Goal: Information Seeking & Learning: Check status

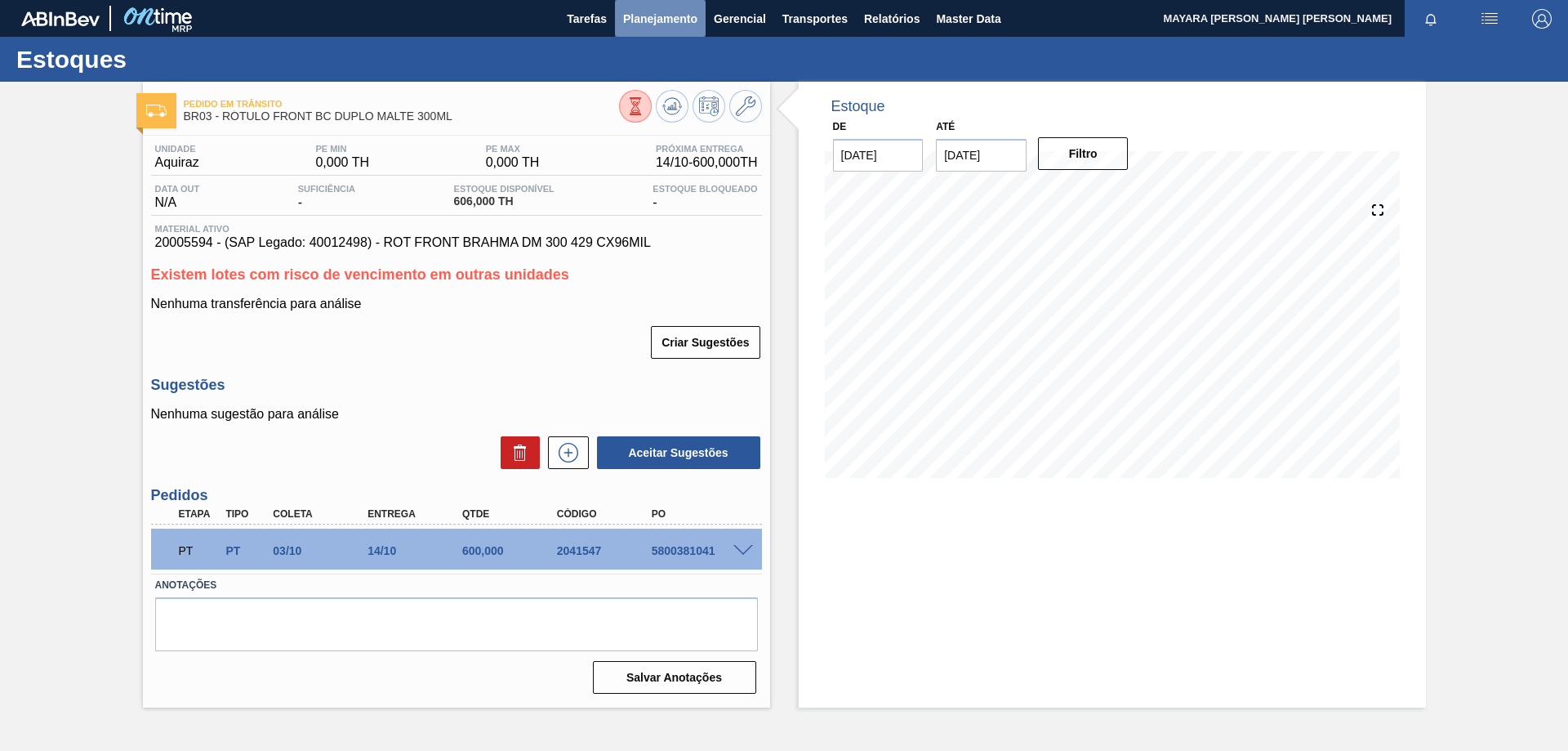
click at [671, 16] on span "Planejamento" at bounding box center [659, 19] width 74 height 20
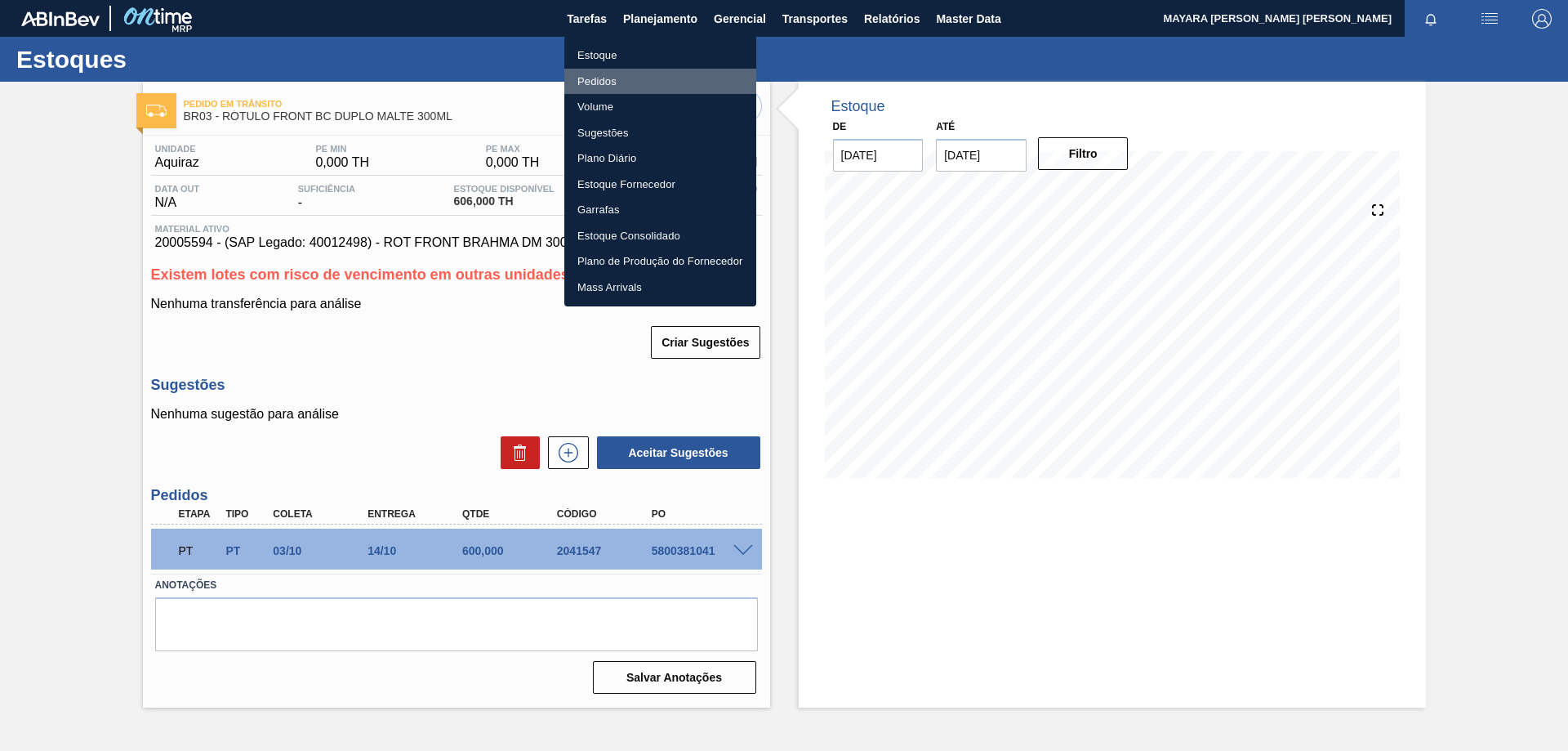
click at [610, 78] on li "Pedidos" at bounding box center [659, 81] width 192 height 26
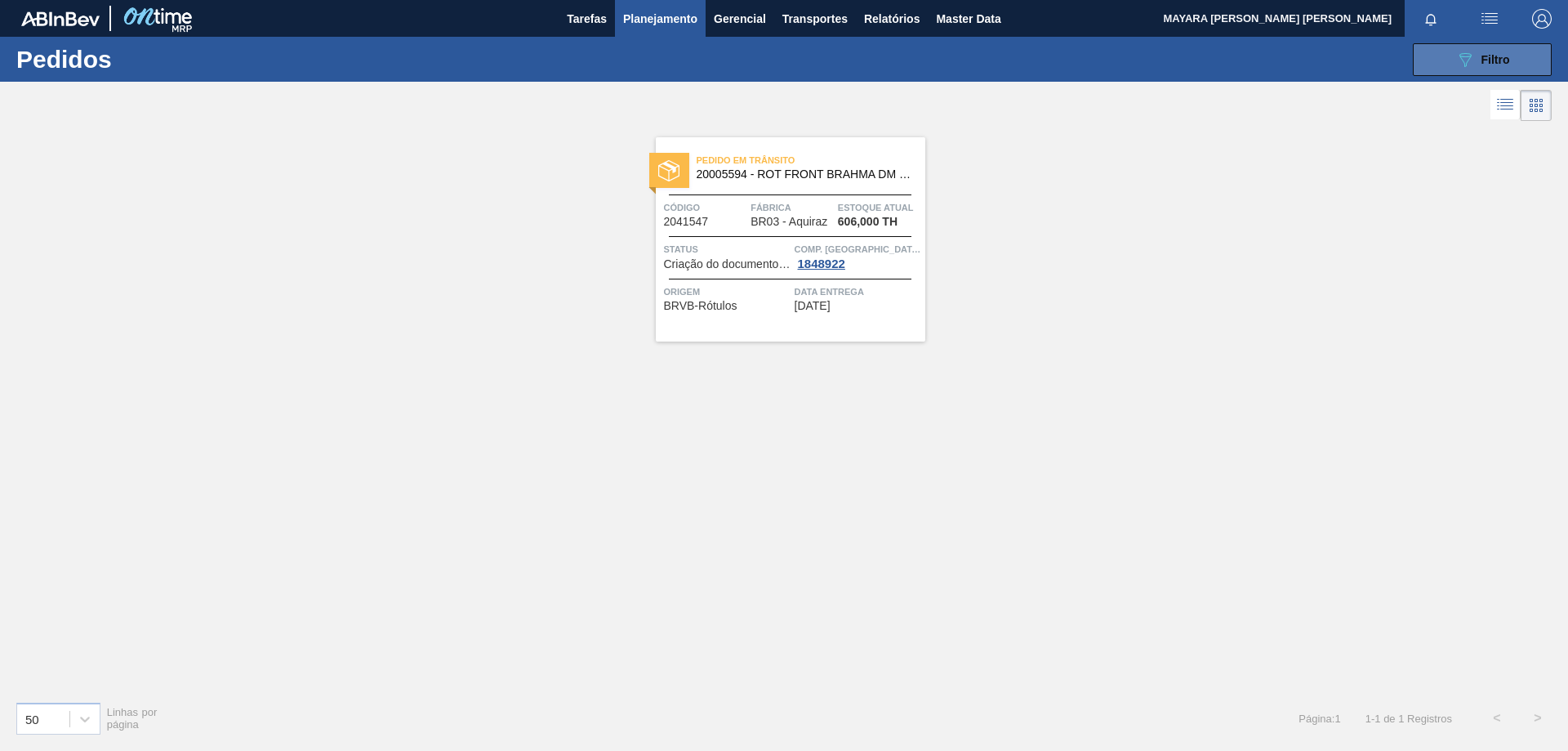
click at [1476, 54] on div "089F7B8B-B2A5-4AFE-B5C0-19BA573D28AC Filtro" at bounding box center [1483, 59] width 55 height 20
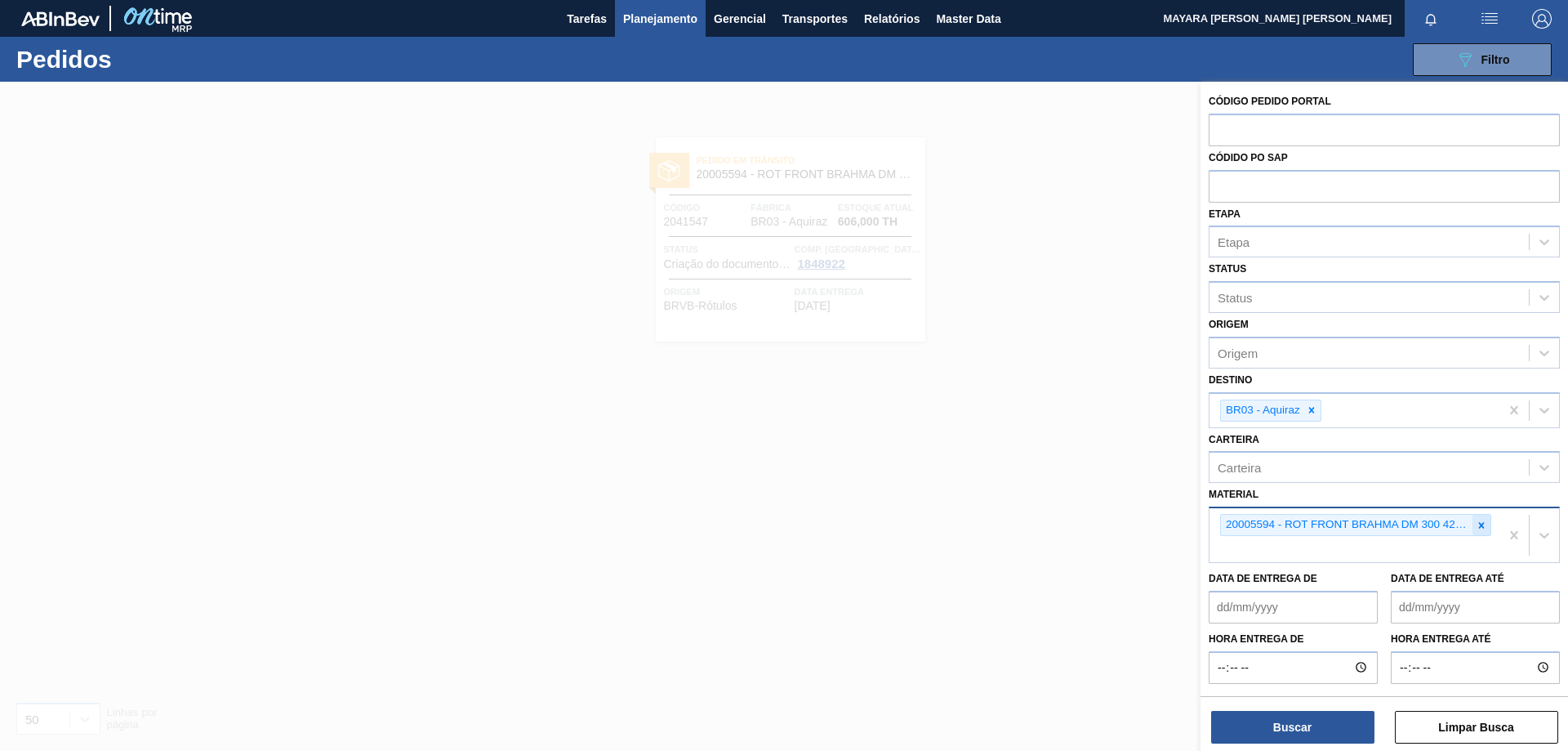
click at [1478, 525] on icon at bounding box center [1481, 525] width 6 height 6
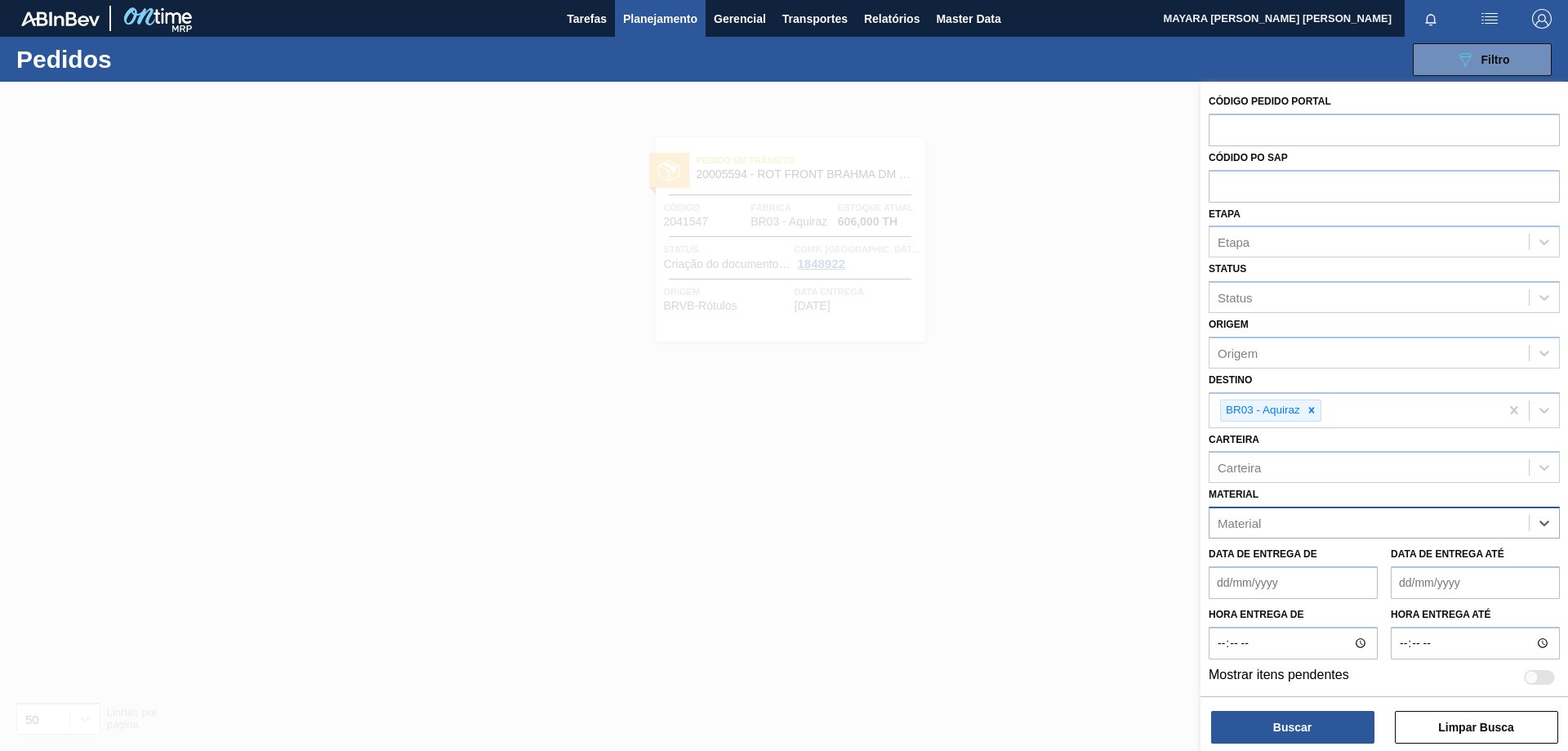
paste input "30003518"
type input "30003518"
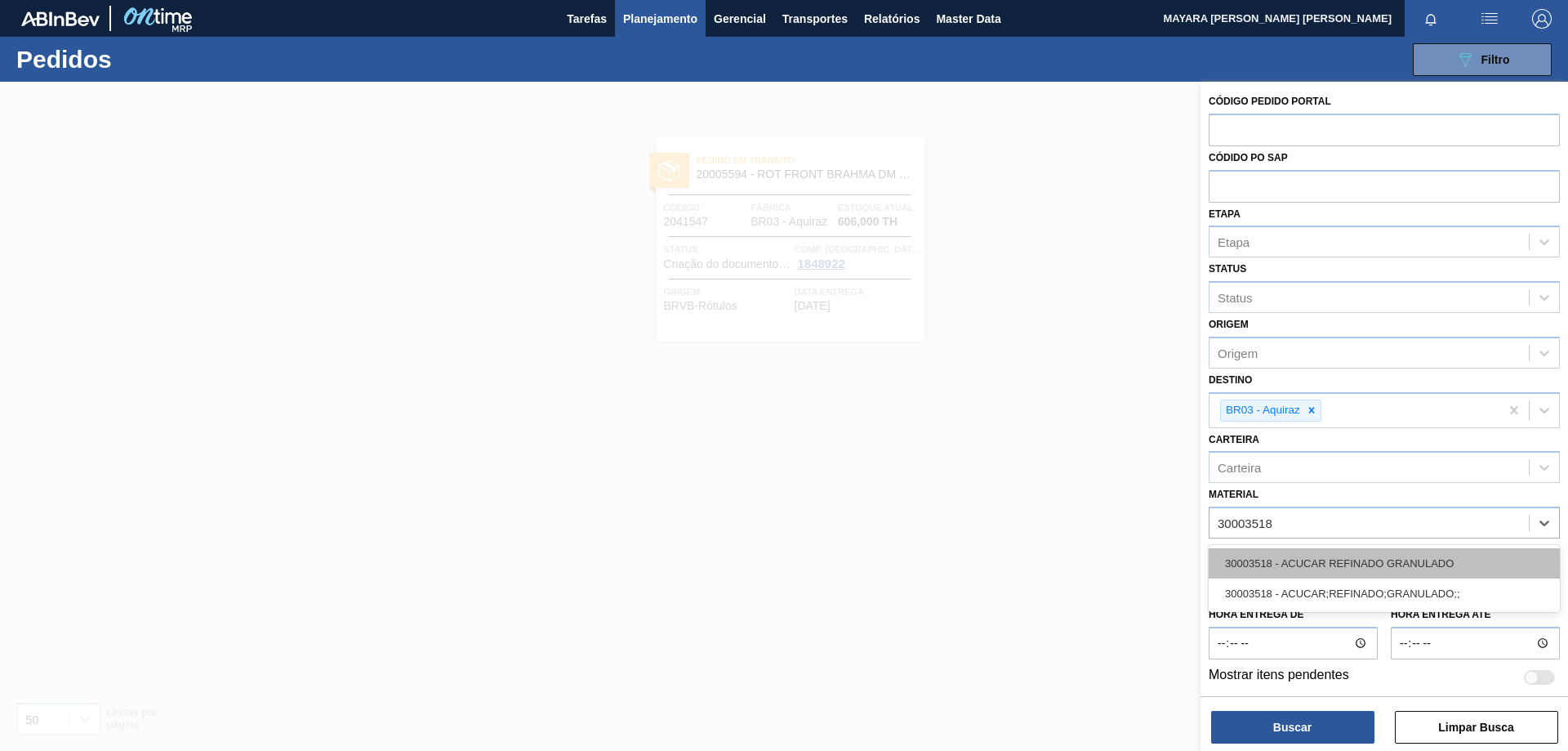
click at [1343, 565] on div "30003518 - ACUCAR REFINADO GRANULADO" at bounding box center [1384, 562] width 351 height 30
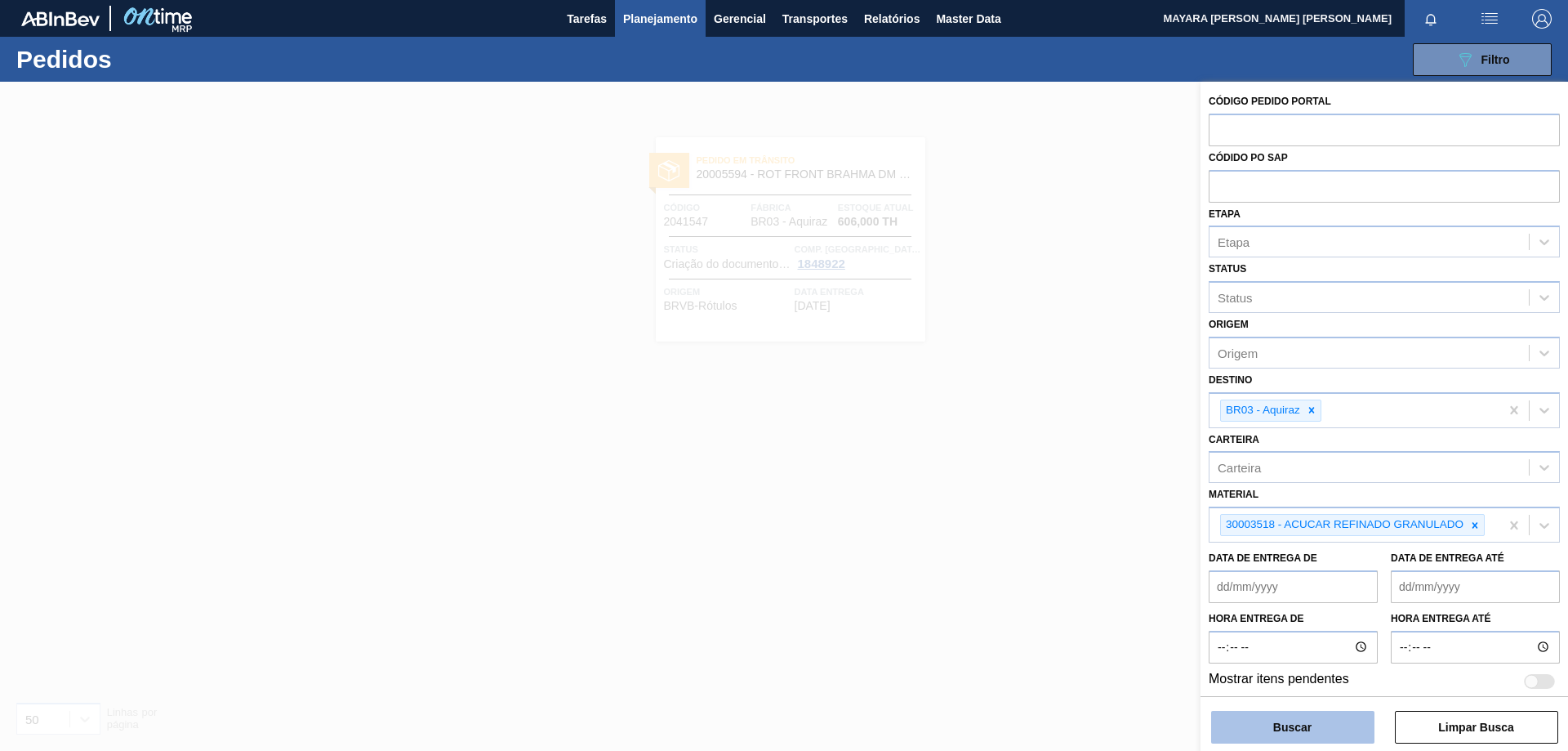
click at [1309, 722] on button "Buscar" at bounding box center [1292, 727] width 163 height 32
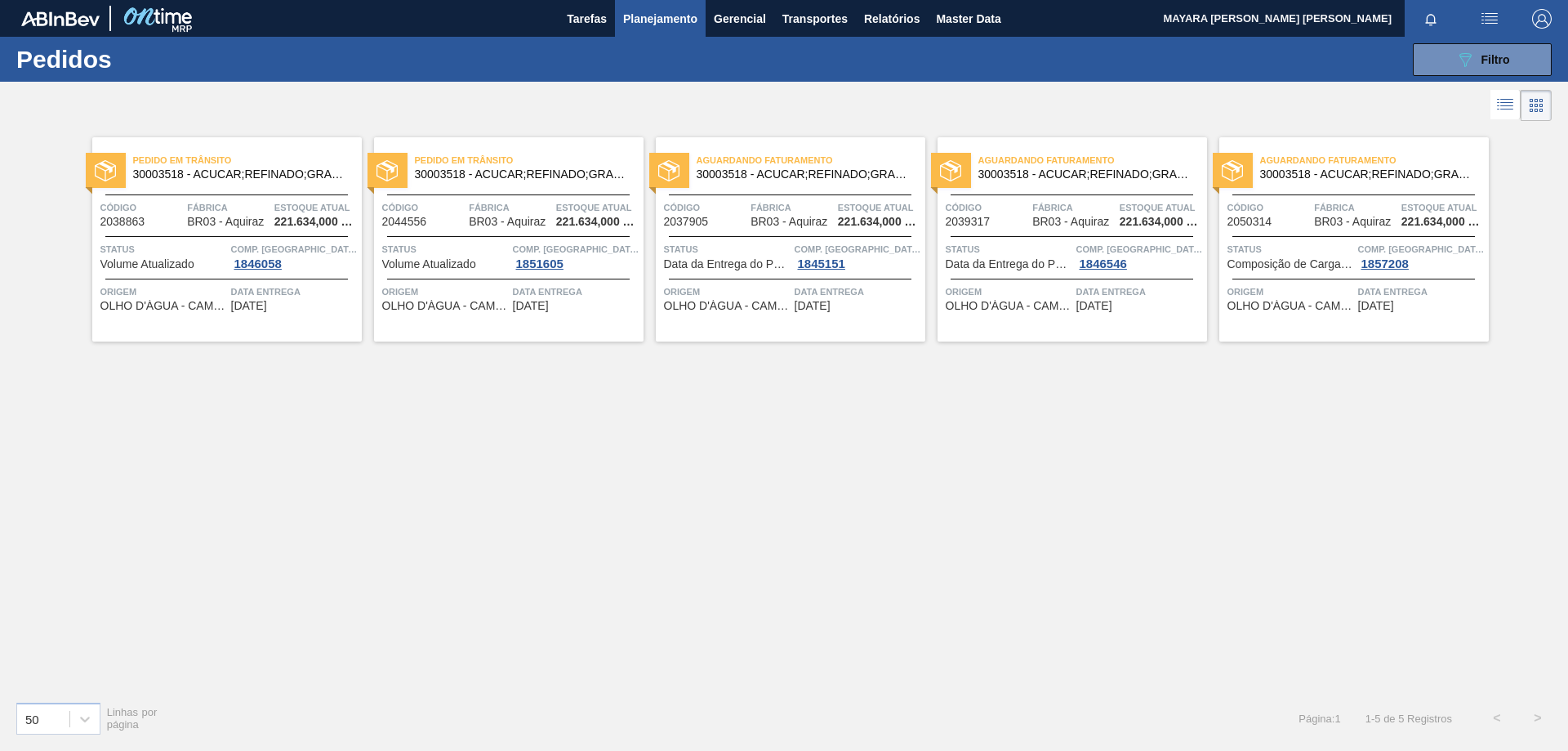
click at [148, 270] on span "Volume Atualizado" at bounding box center [148, 264] width 94 height 12
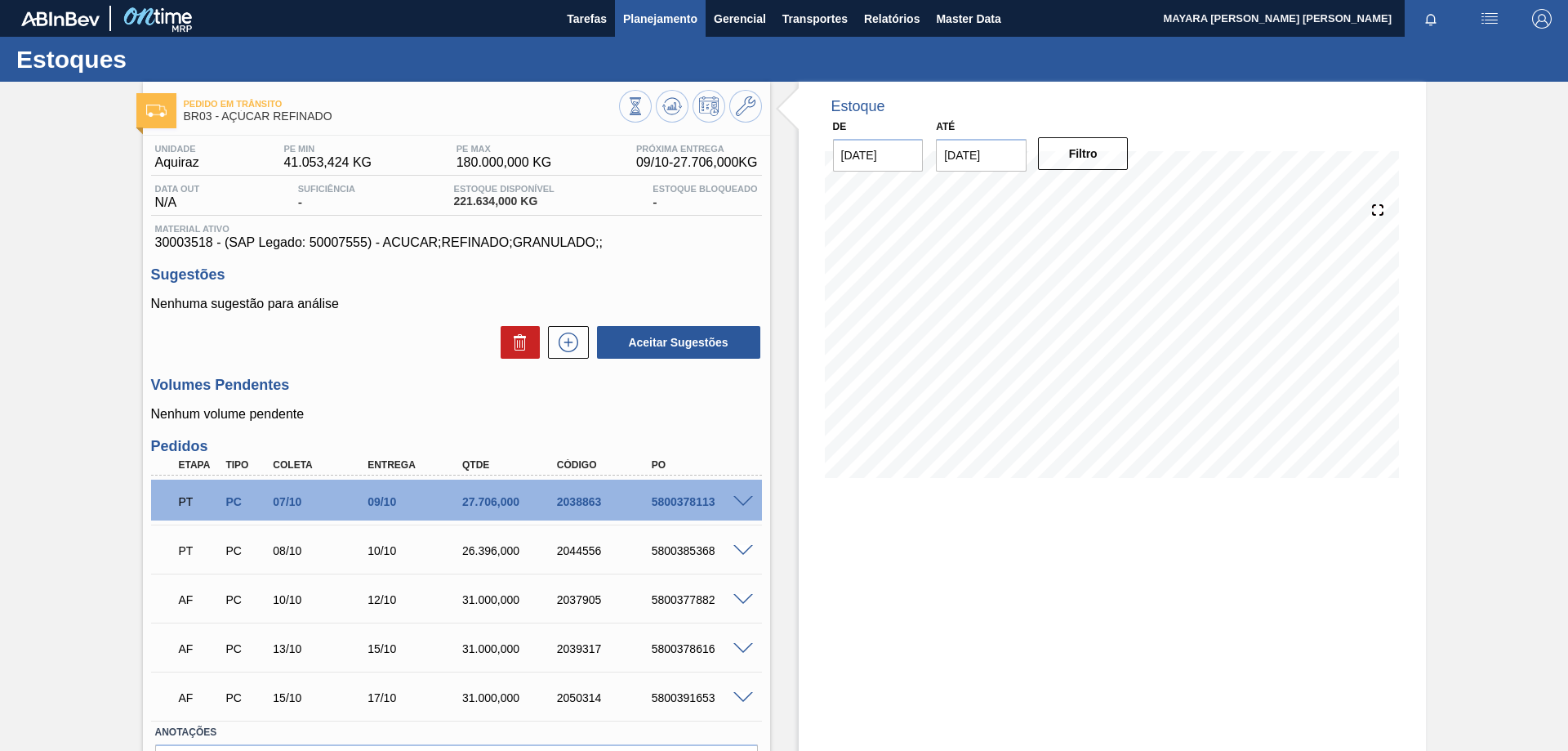
click at [694, 16] on span "Planejamento" at bounding box center [659, 19] width 74 height 20
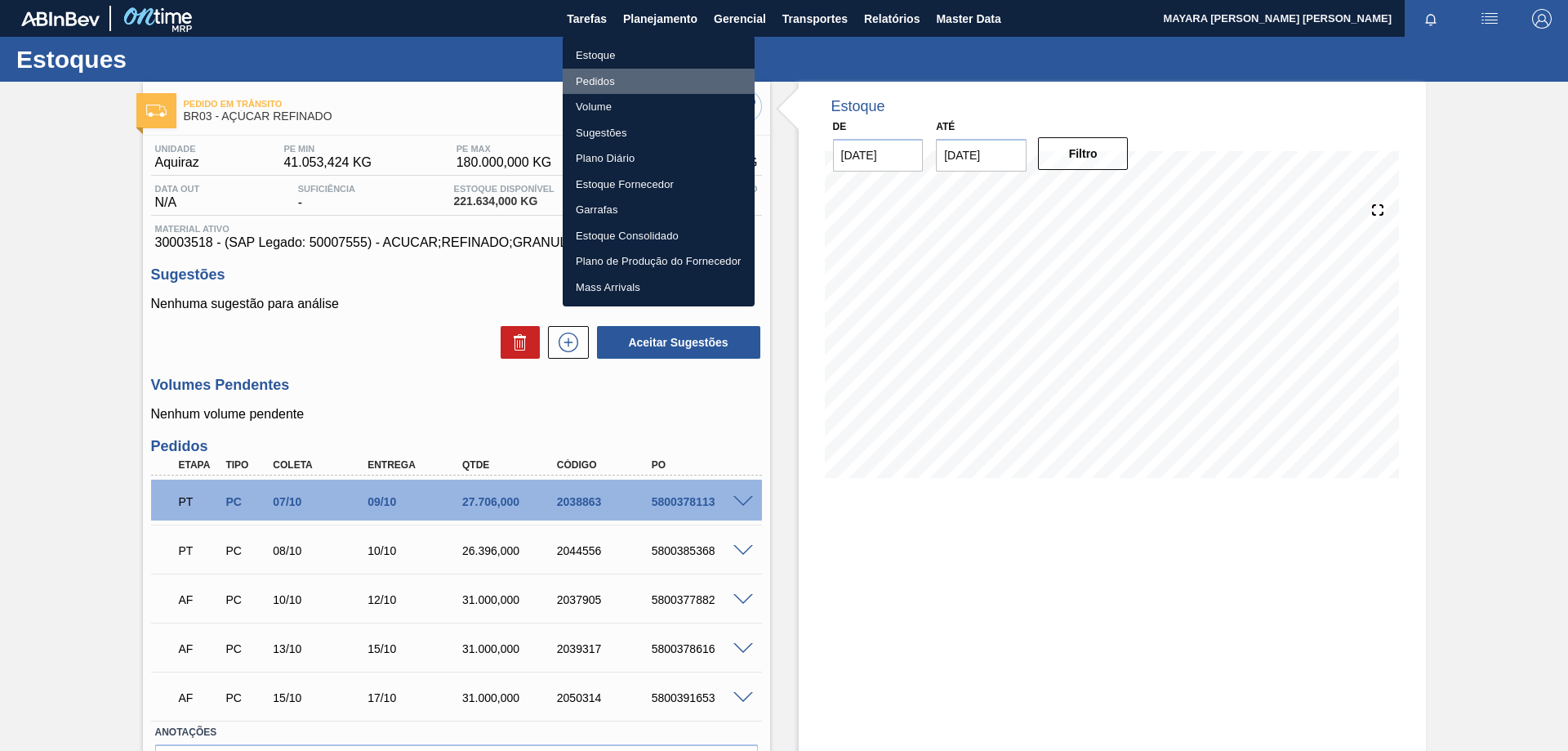
click at [599, 83] on li "Pedidos" at bounding box center [658, 81] width 192 height 26
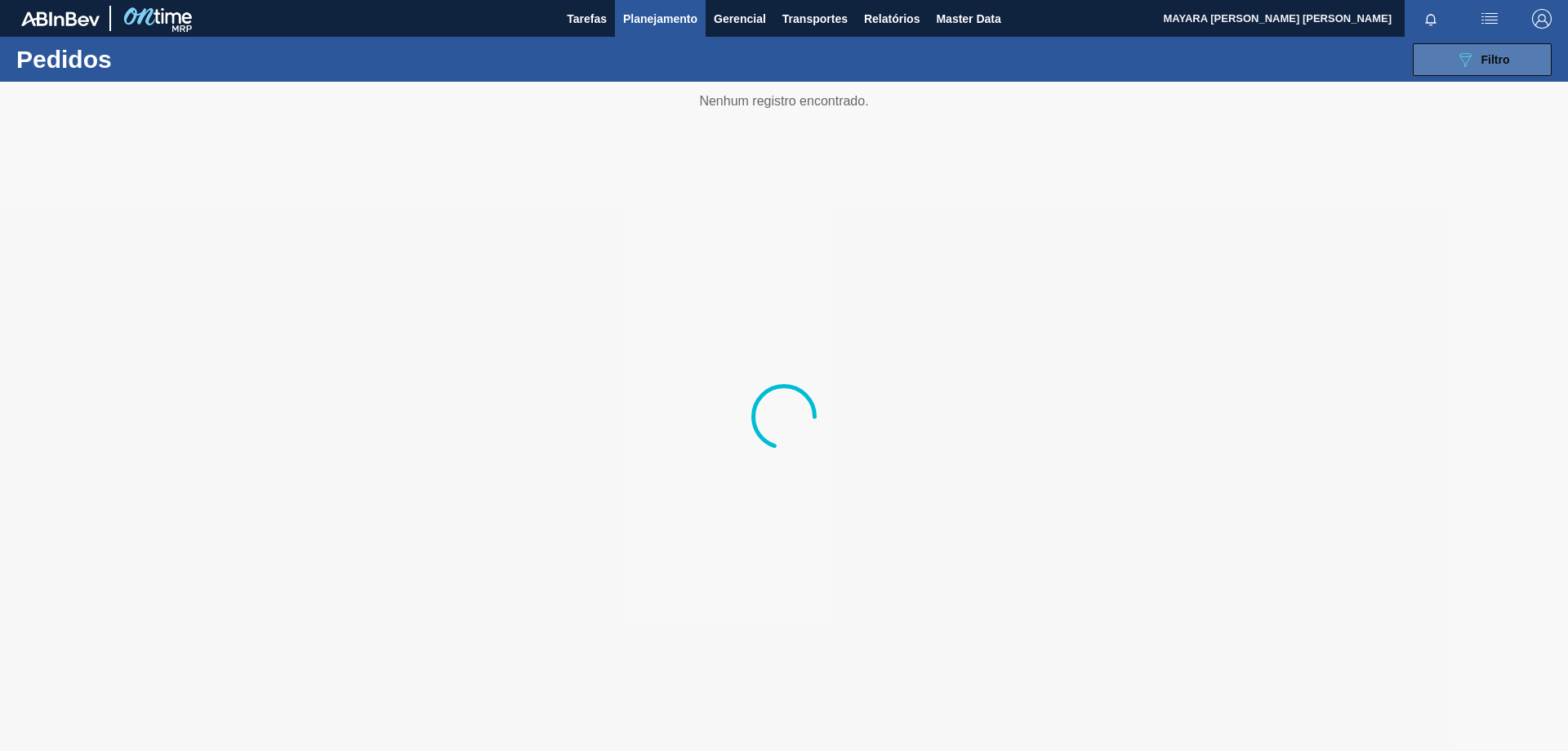
click at [1461, 60] on icon "089F7B8B-B2A5-4AFE-B5C0-19BA573D28AC" at bounding box center [1465, 59] width 20 height 20
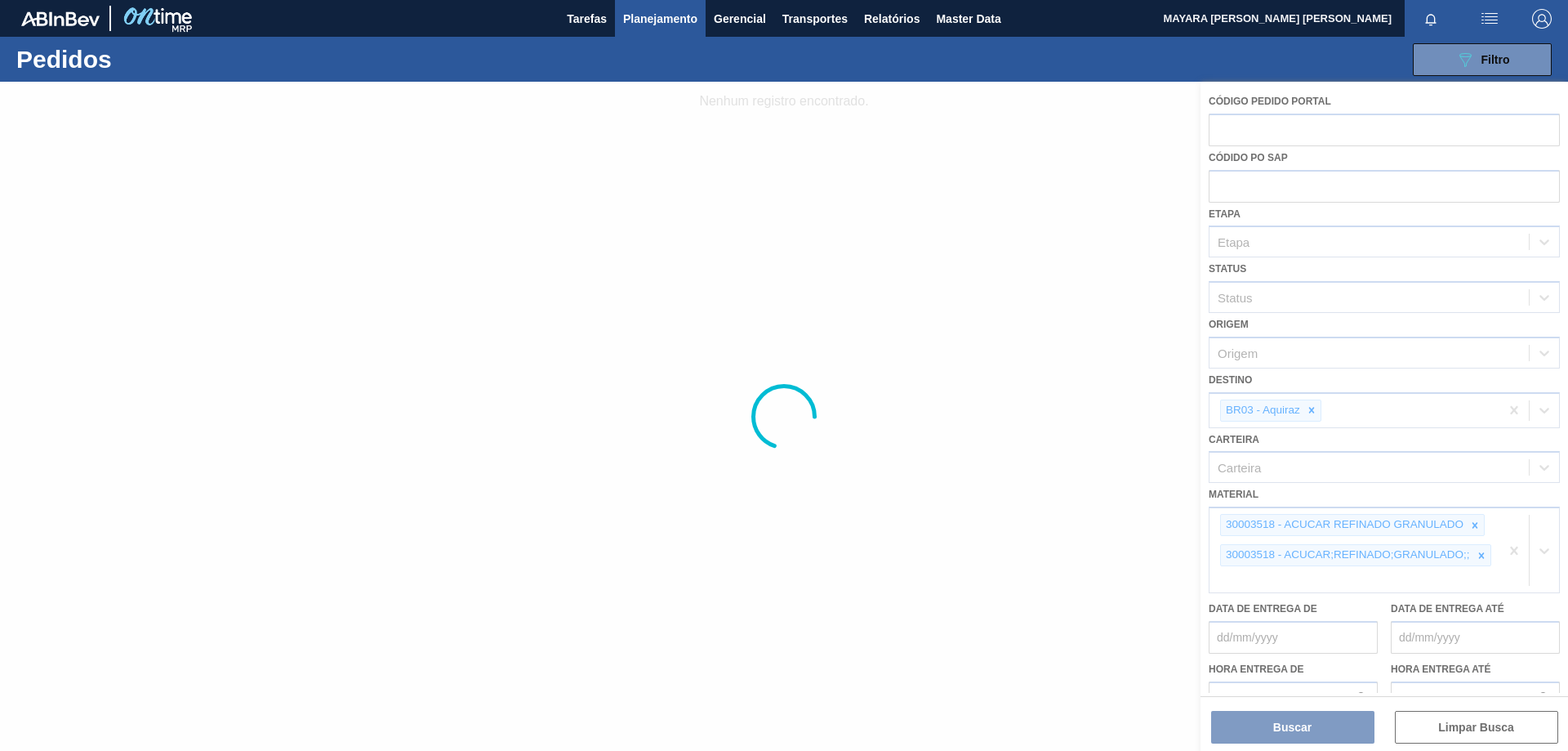
click at [1474, 526] on div at bounding box center [784, 416] width 1568 height 669
click at [1515, 556] on div at bounding box center [784, 416] width 1568 height 669
click at [1513, 547] on div at bounding box center [784, 416] width 1568 height 669
click at [1473, 525] on div at bounding box center [784, 416] width 1568 height 669
click at [1514, 550] on div at bounding box center [784, 416] width 1568 height 669
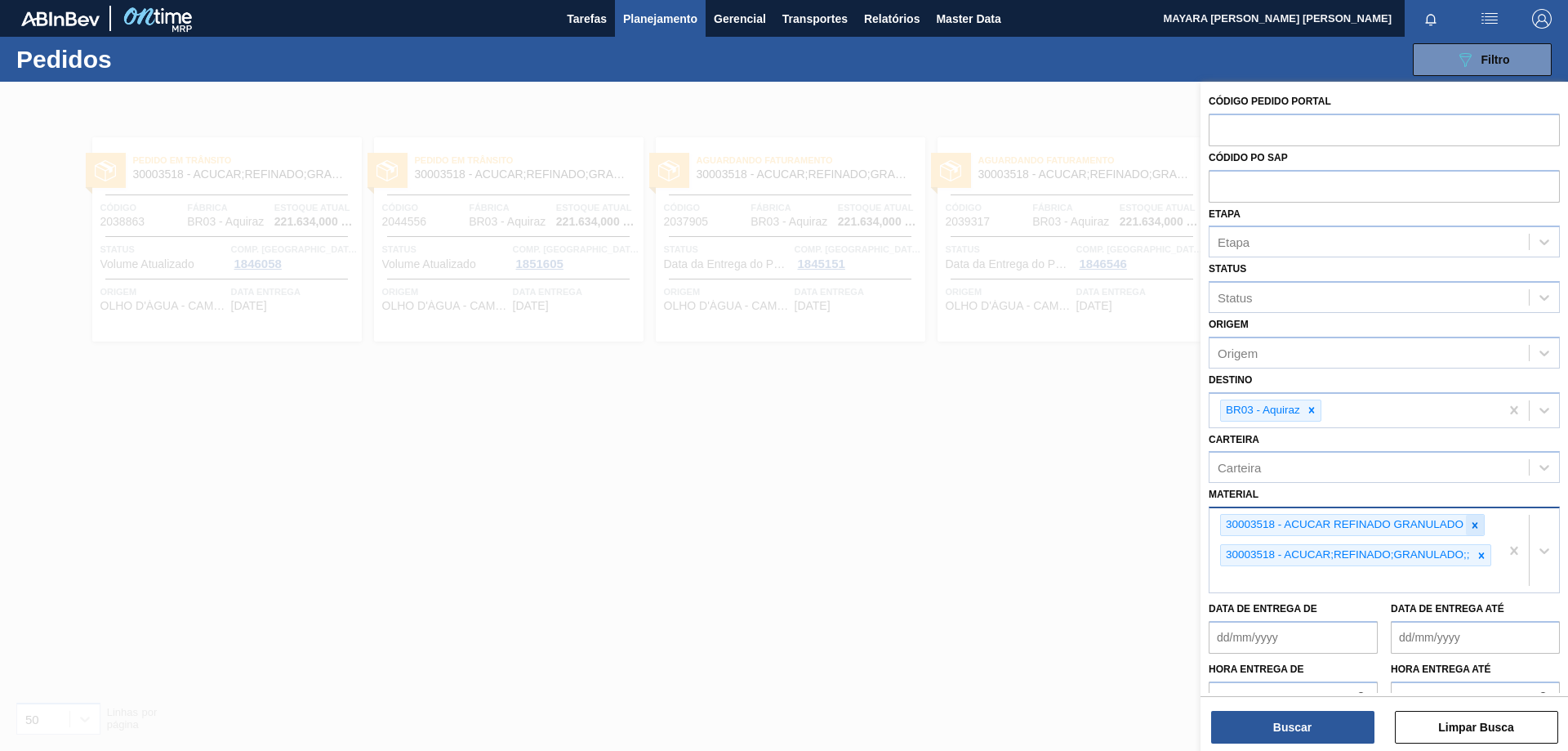
click at [1479, 523] on icon at bounding box center [1474, 525] width 11 height 11
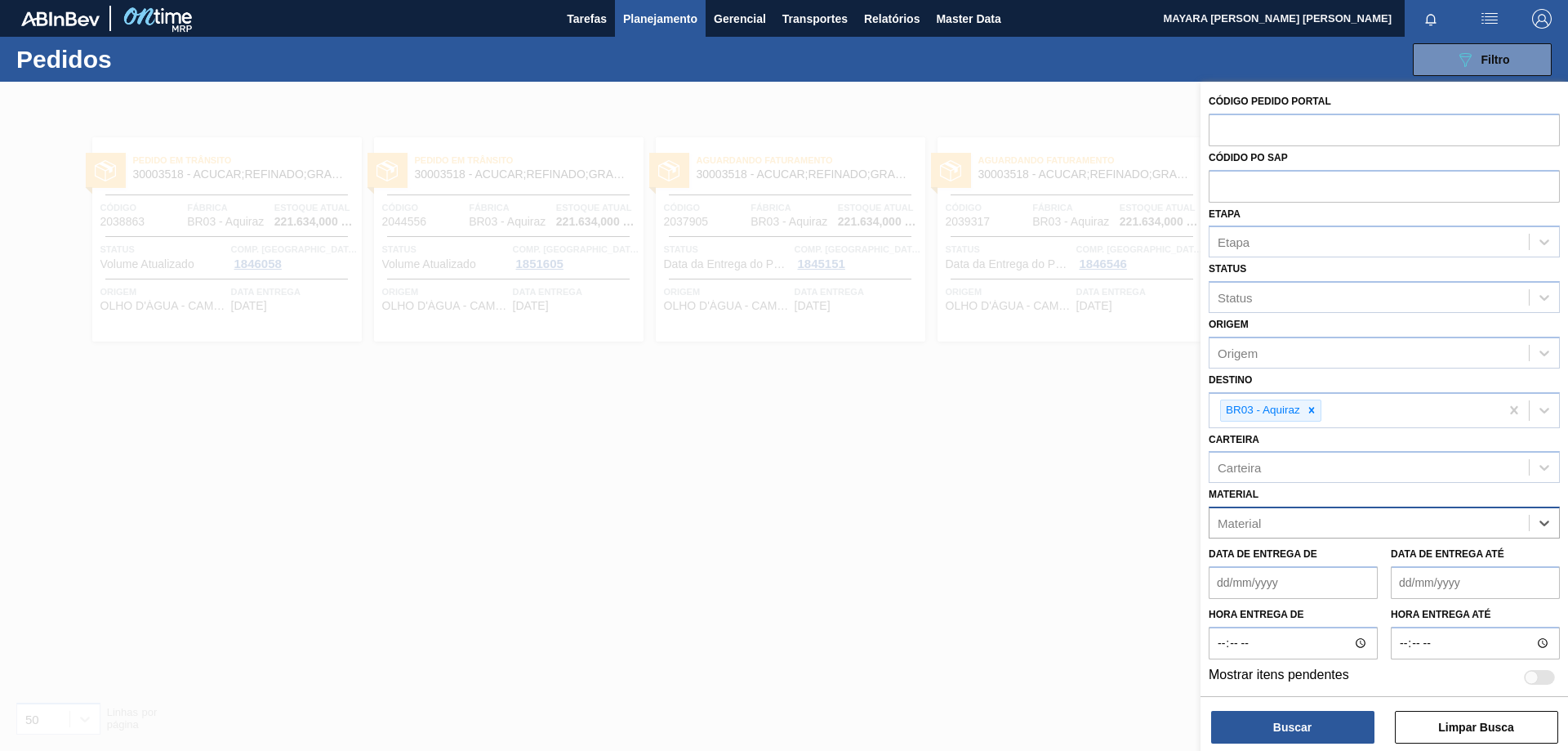
paste input "30030776"
type input "30030776"
drag, startPoint x: 1370, startPoint y: 568, endPoint x: 1365, endPoint y: 591, distance: 23.5
click at [1370, 569] on div "30030776 - ROT PLAST 1L H SUKITA NIV24" at bounding box center [1384, 562] width 351 height 30
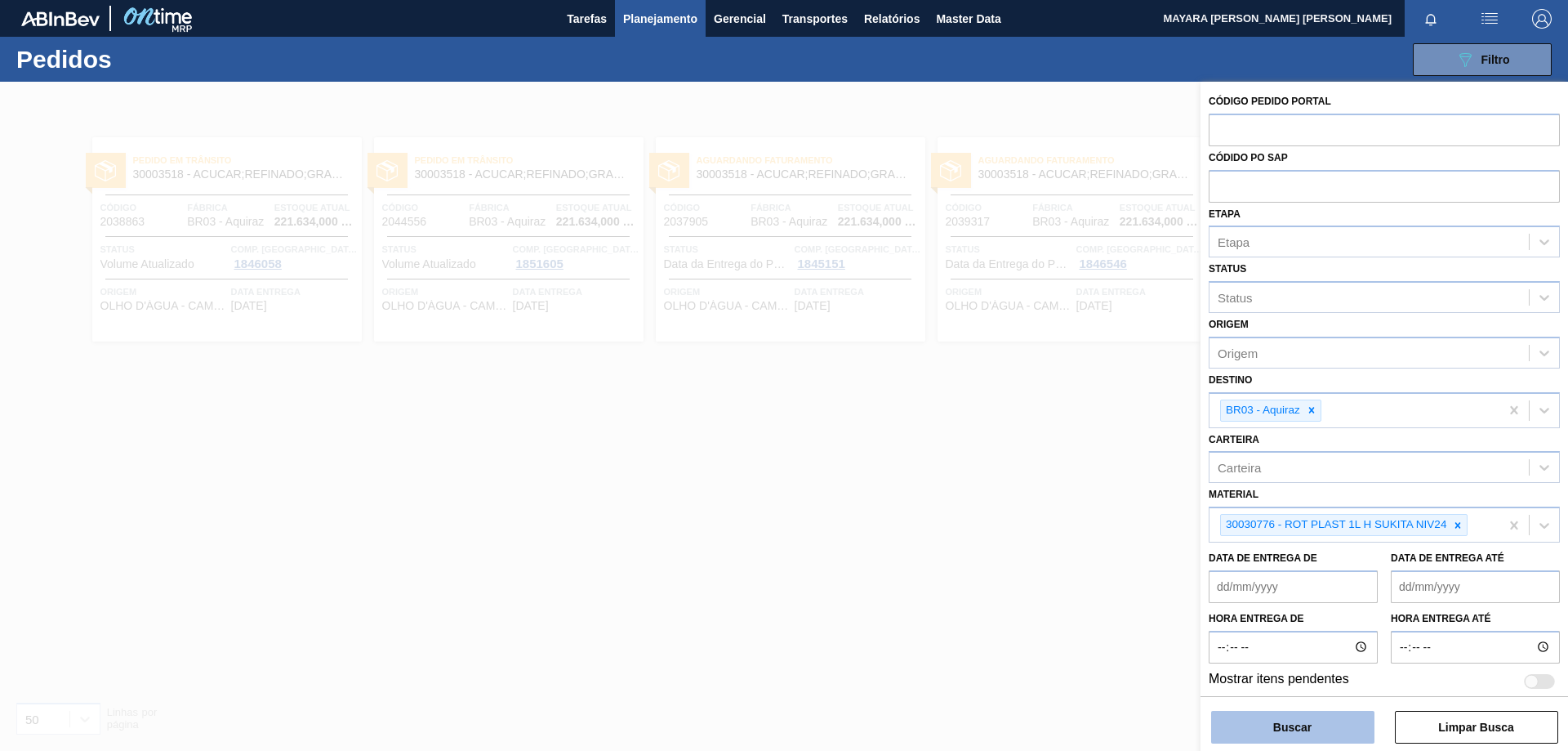
click at [1312, 719] on button "Buscar" at bounding box center [1292, 727] width 163 height 32
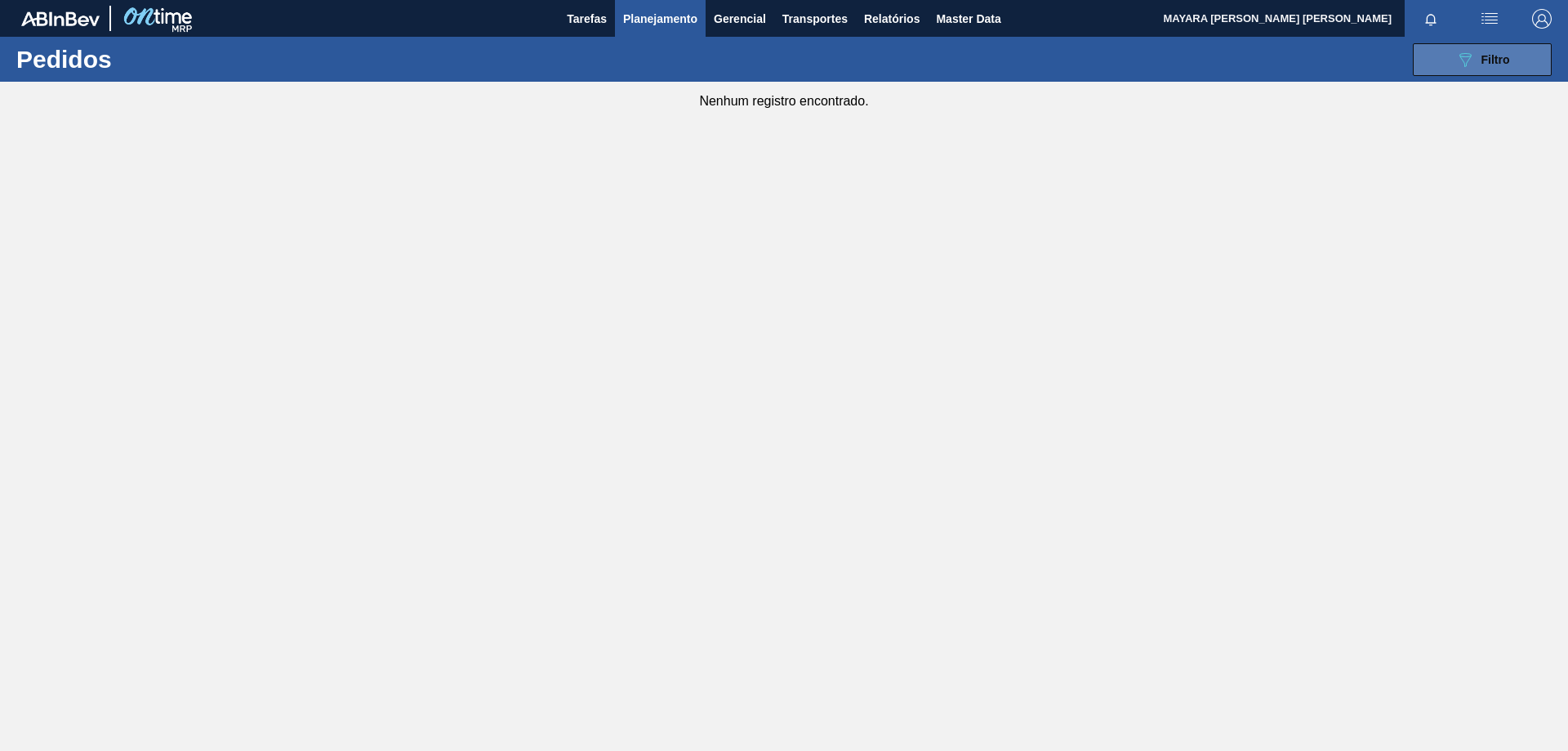
click at [1427, 67] on button "089F7B8B-B2A5-4AFE-B5C0-19BA573D28AC Filtro" at bounding box center [1482, 60] width 139 height 32
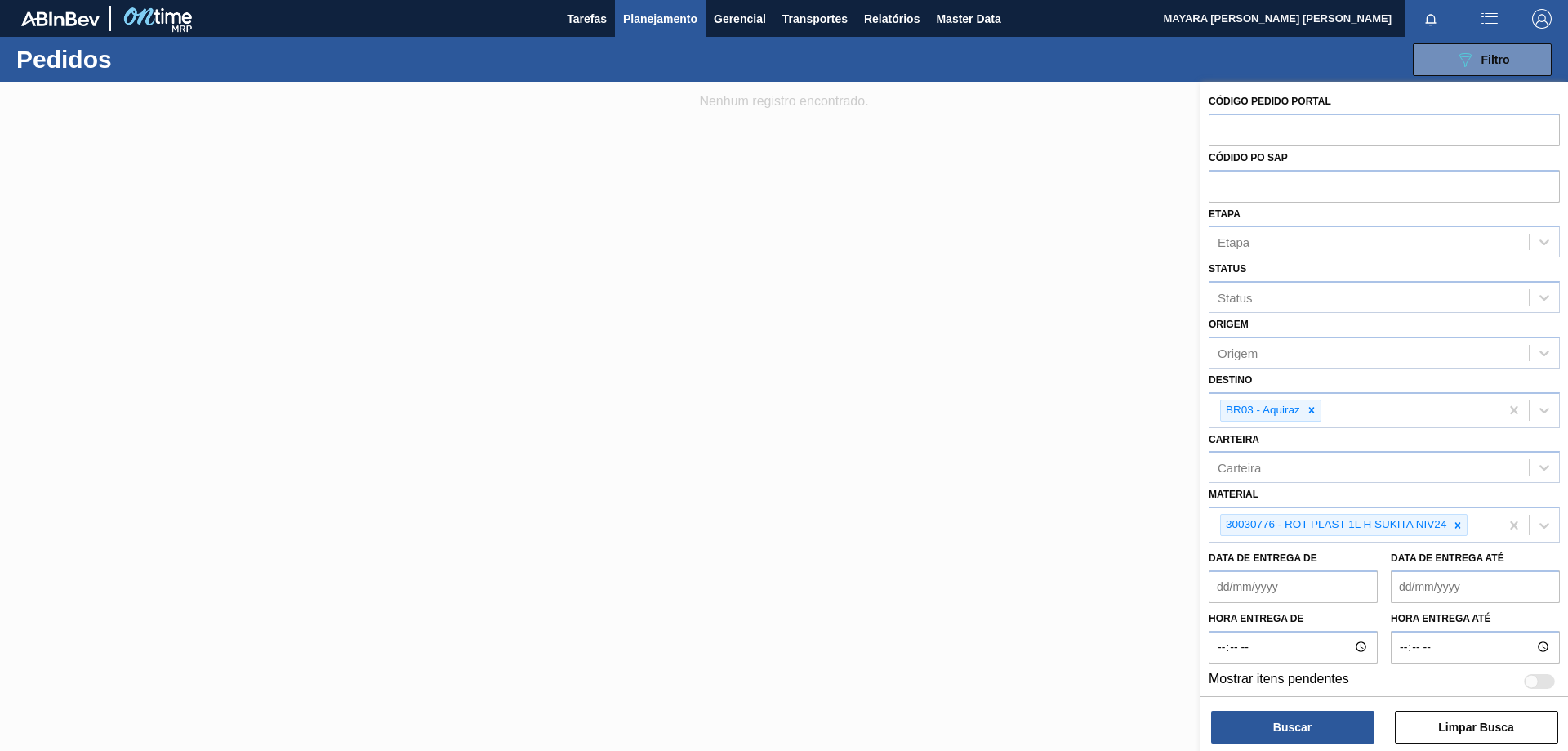
click at [891, 549] on div at bounding box center [784, 457] width 1568 height 751
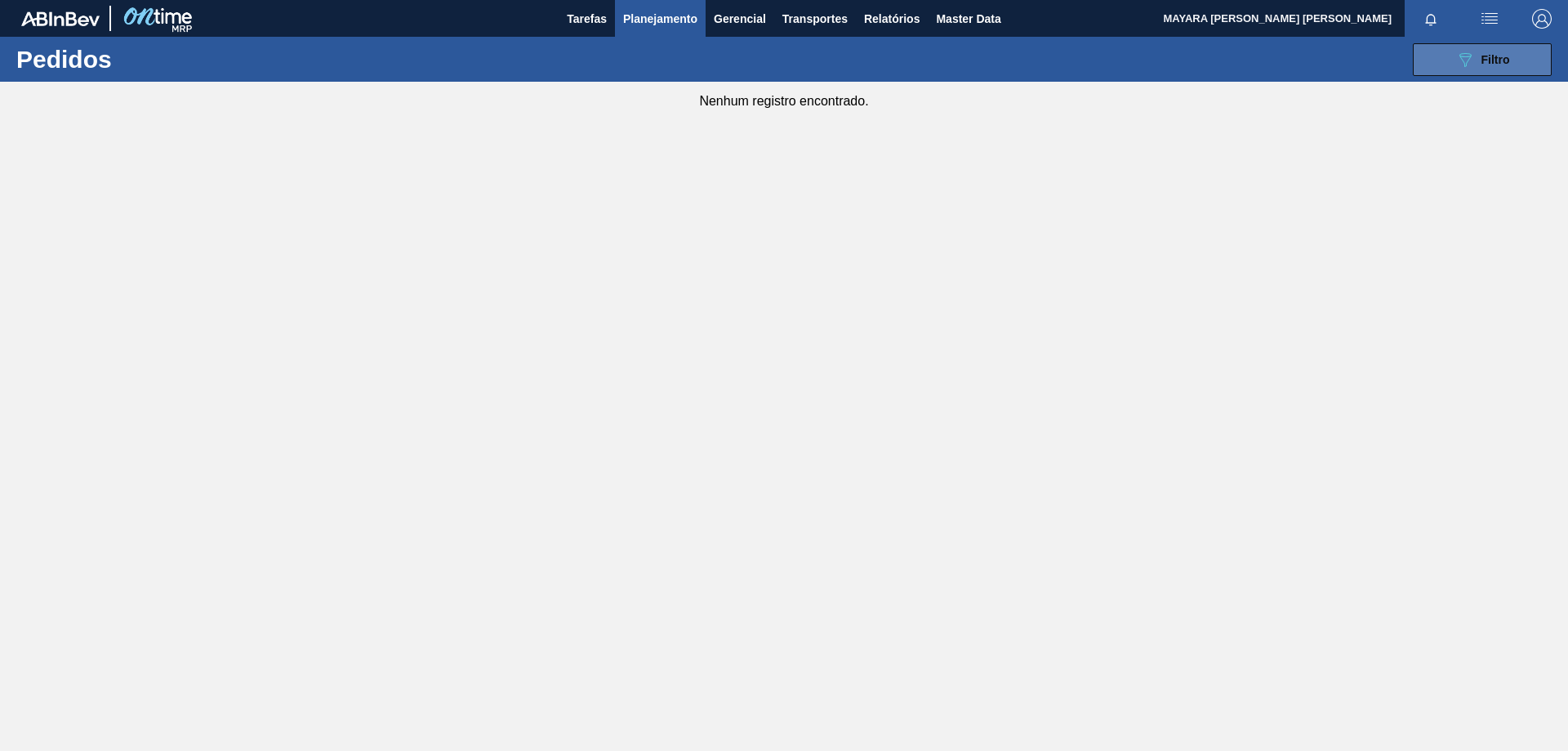
click at [1474, 67] on icon "089F7B8B-B2A5-4AFE-B5C0-19BA573D28AC" at bounding box center [1465, 59] width 20 height 20
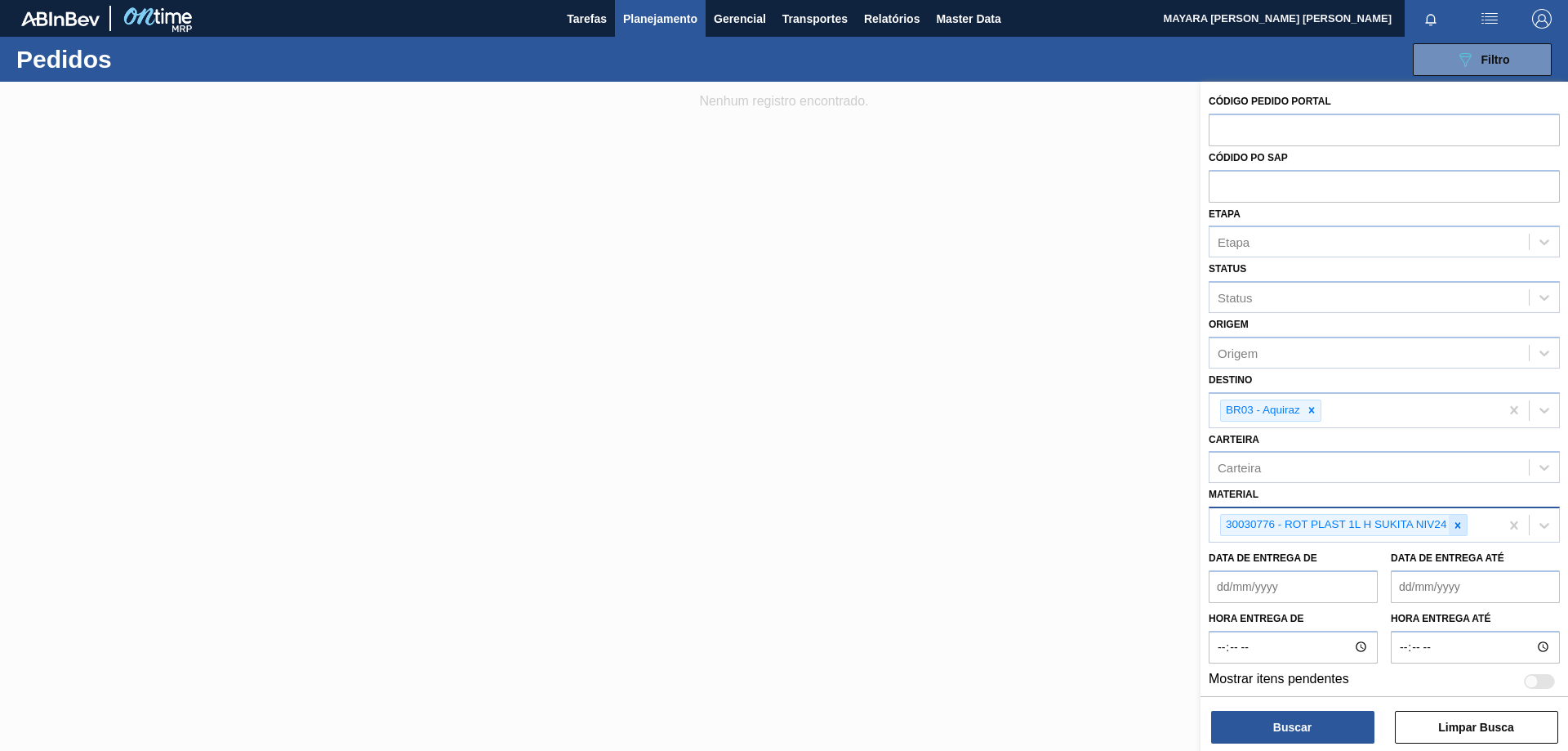
click at [1457, 526] on icon at bounding box center [1458, 525] width 6 height 6
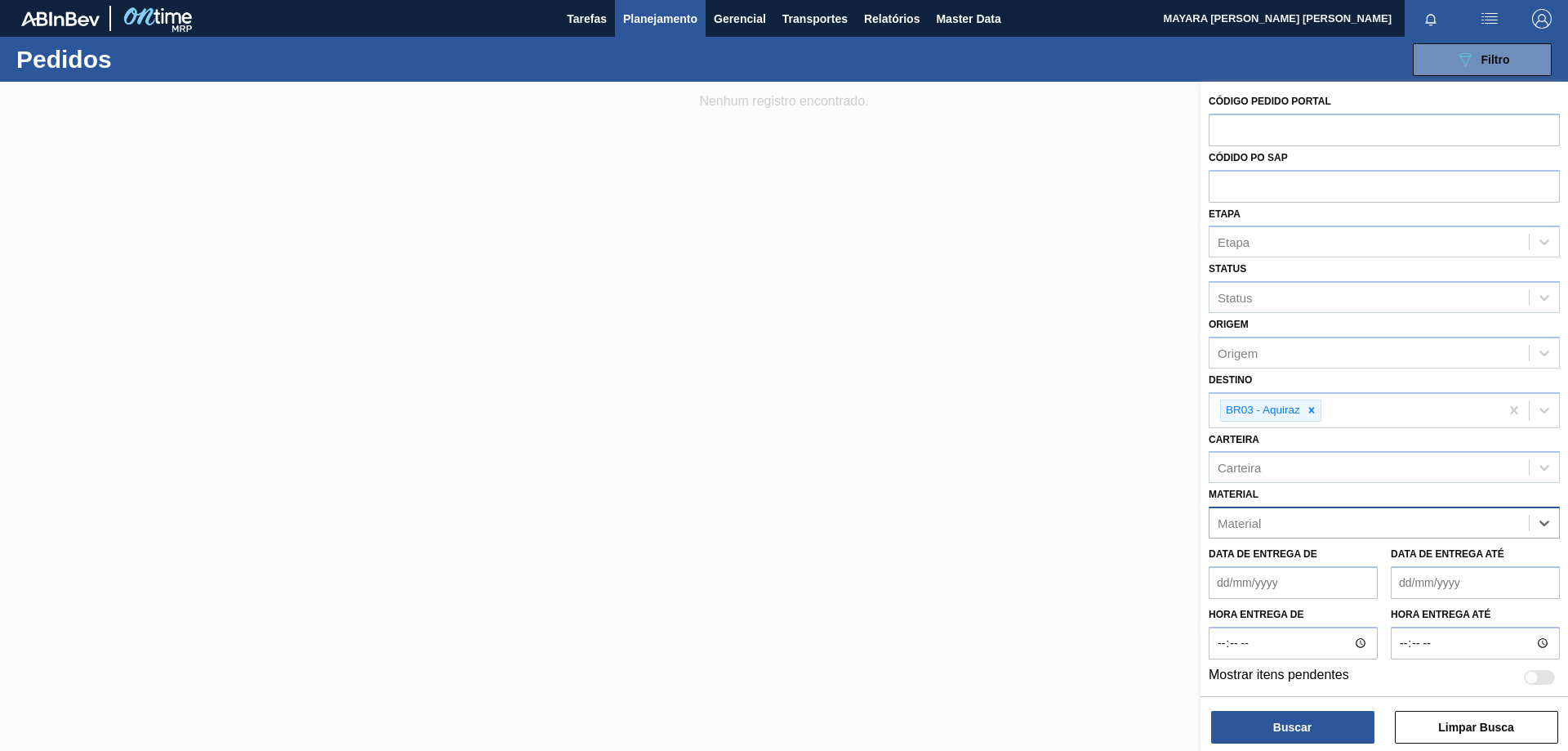
paste input "30006668"
type input "30006668"
click at [1422, 558] on div "30006668 - ROT PLAST 2L H PEPSI BLACK NF" at bounding box center [1384, 562] width 351 height 30
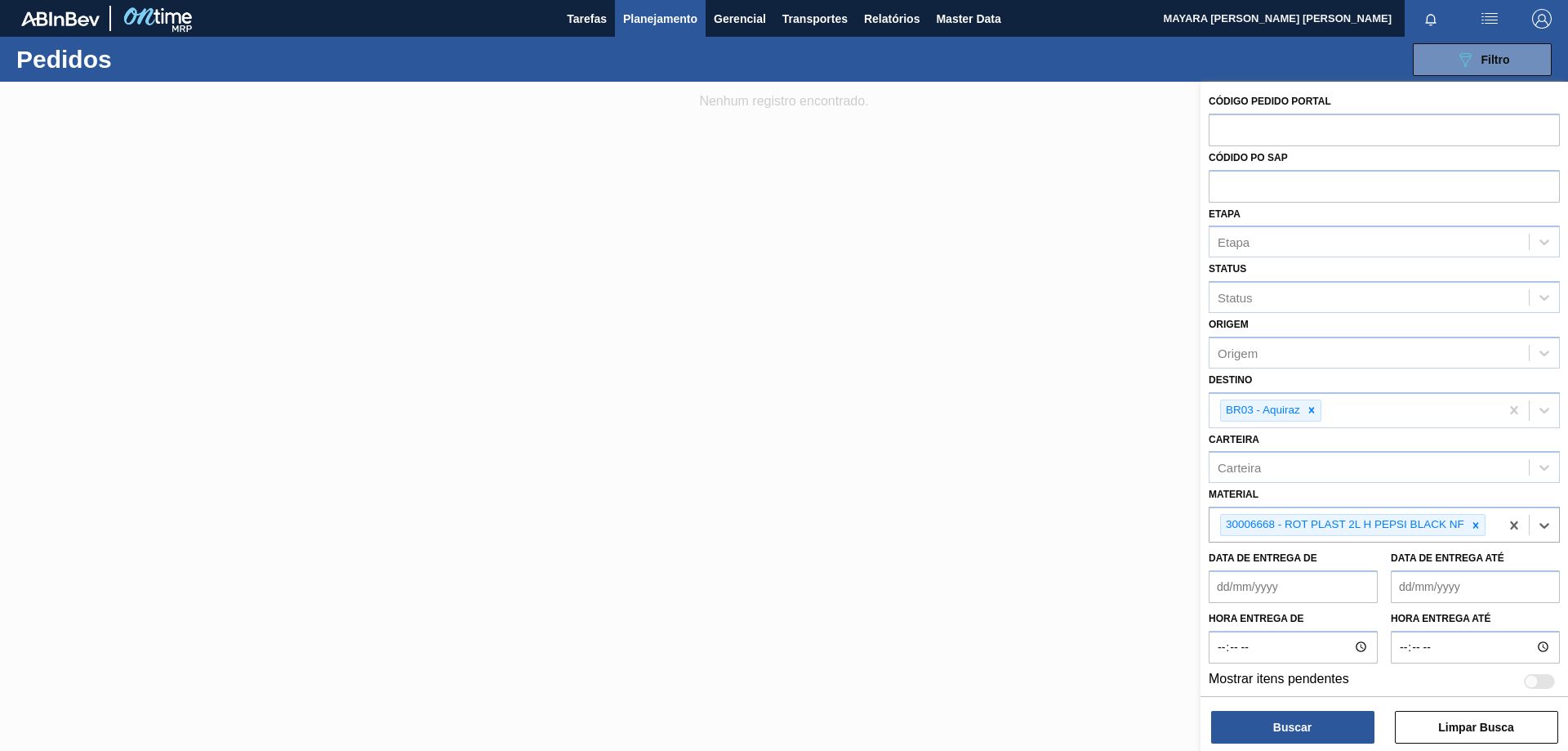
paste input "30017378"
type input "30017378"
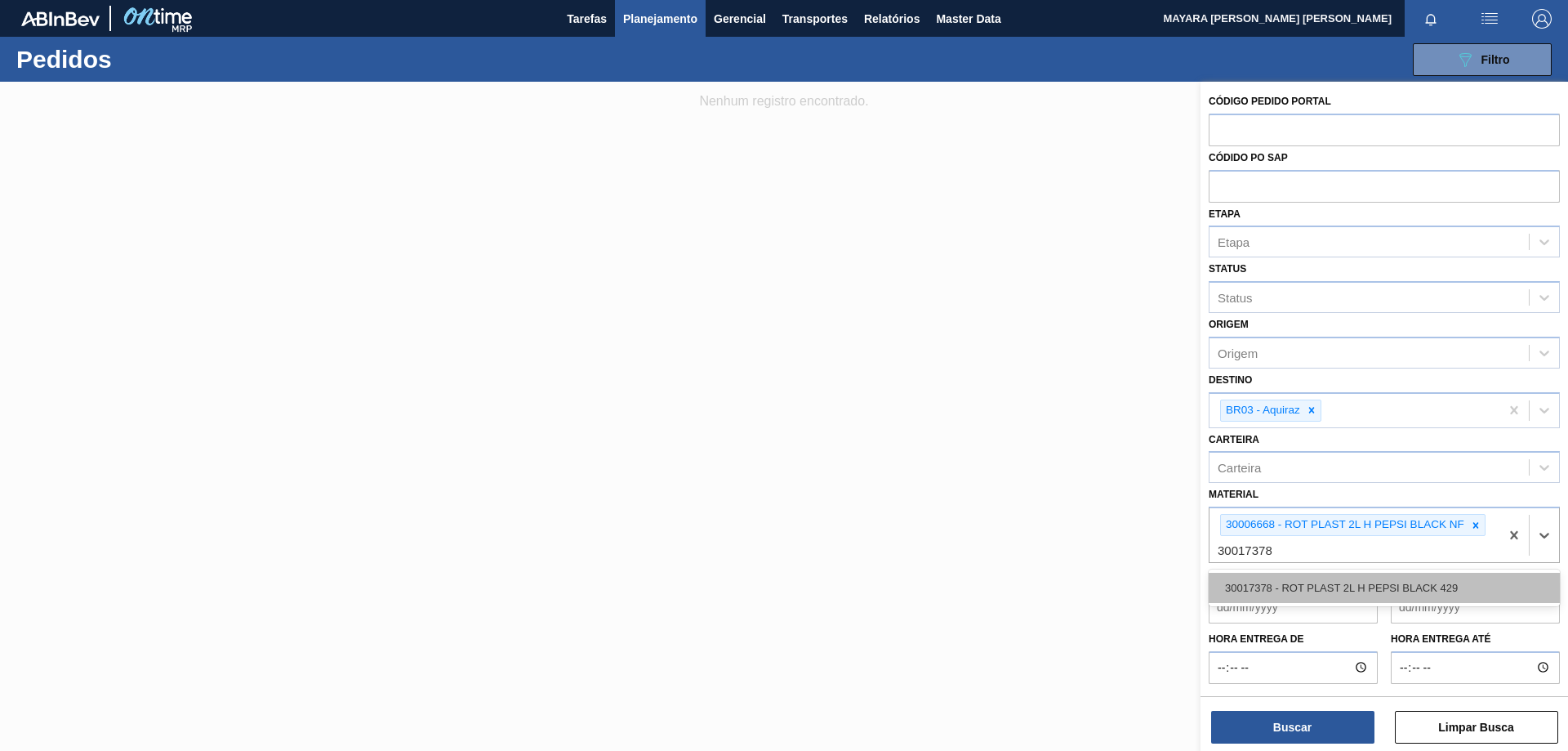
click at [1351, 596] on div "30017378 - ROT PLAST 2L H PEPSI BLACK 429" at bounding box center [1384, 587] width 351 height 30
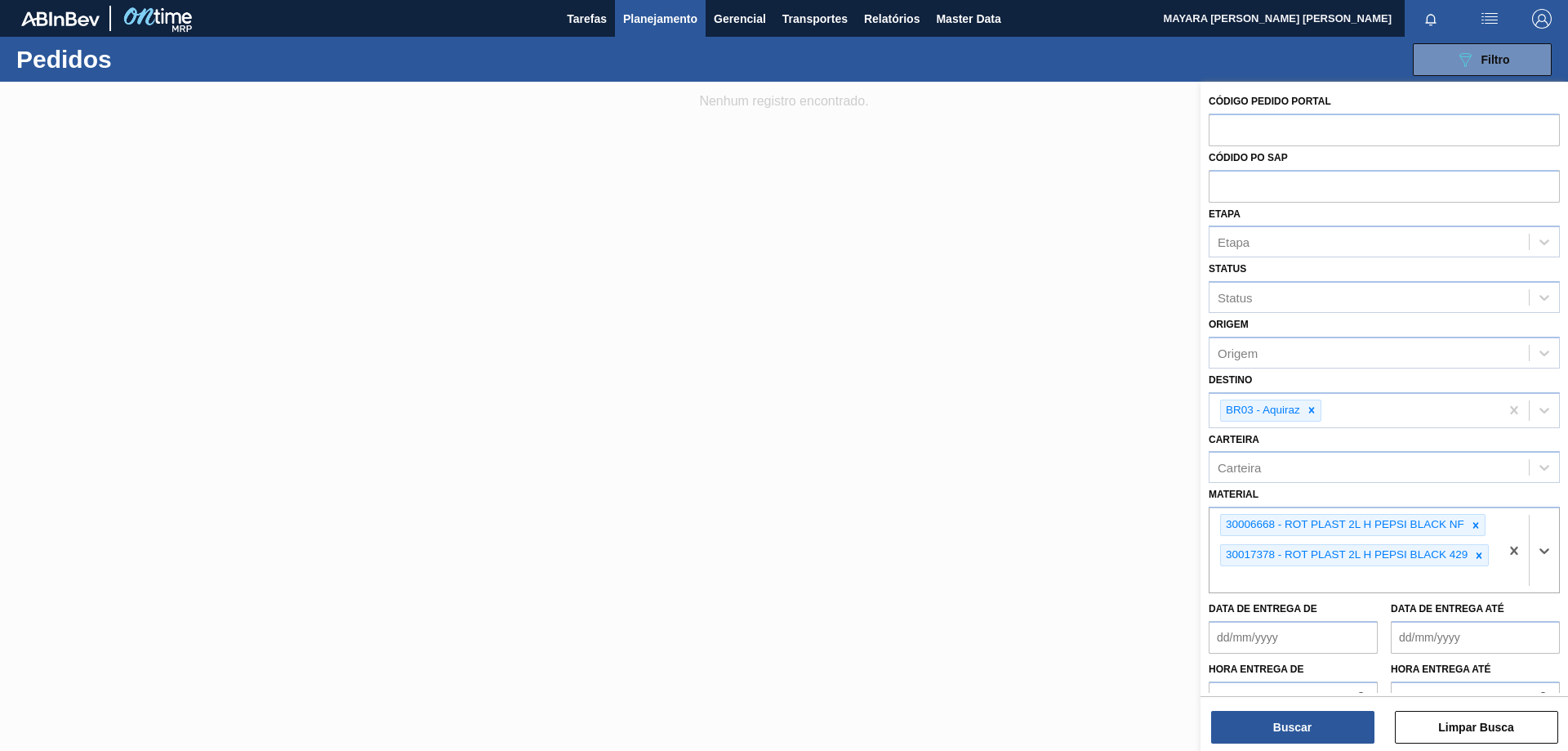
paste input "30033959"
type input "30033959"
click at [1400, 620] on div "30033959 - ROT PLAST 2L H PEPSI BLACK UEFA25 TACA" at bounding box center [1384, 617] width 351 height 30
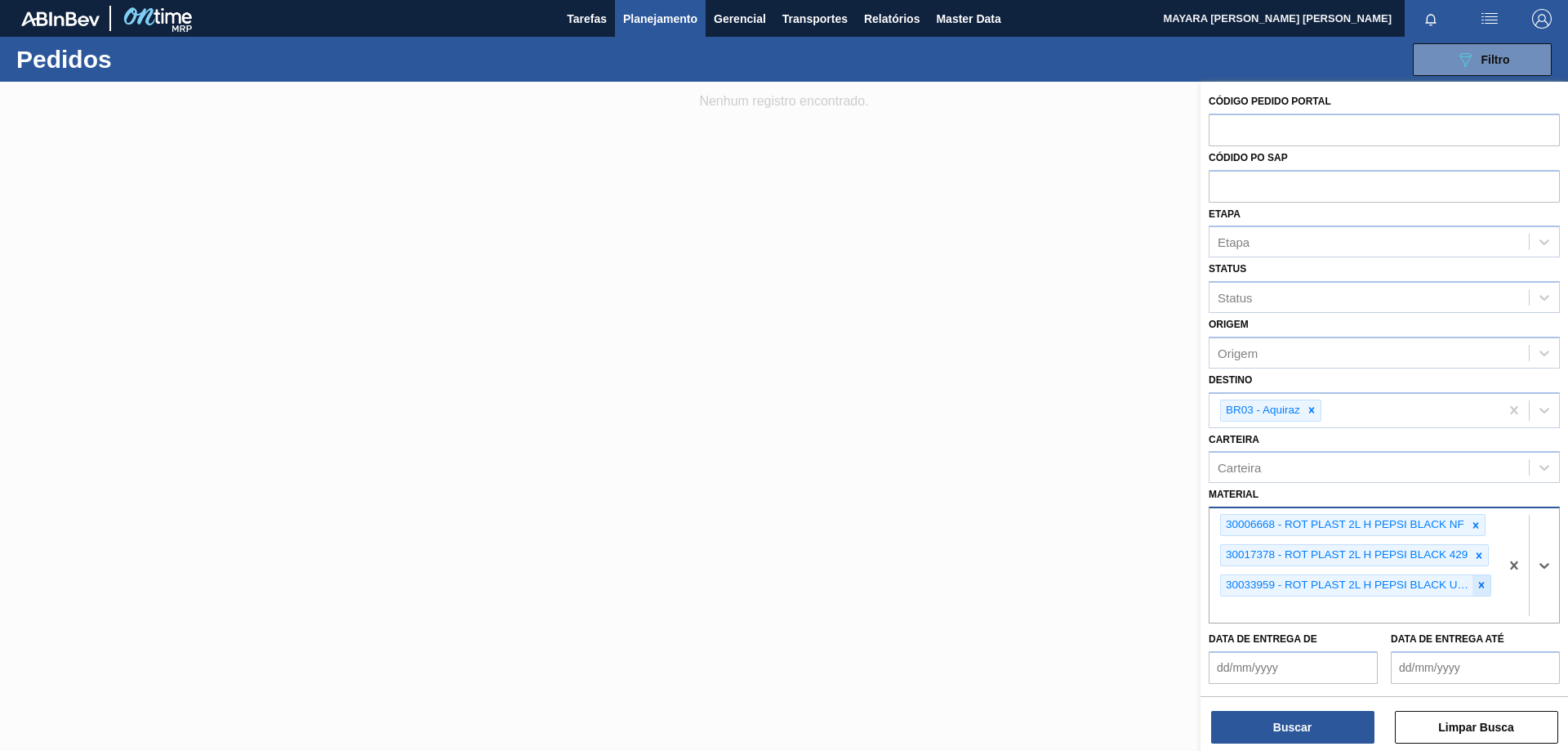
click at [1480, 584] on icon at bounding box center [1481, 585] width 6 height 6
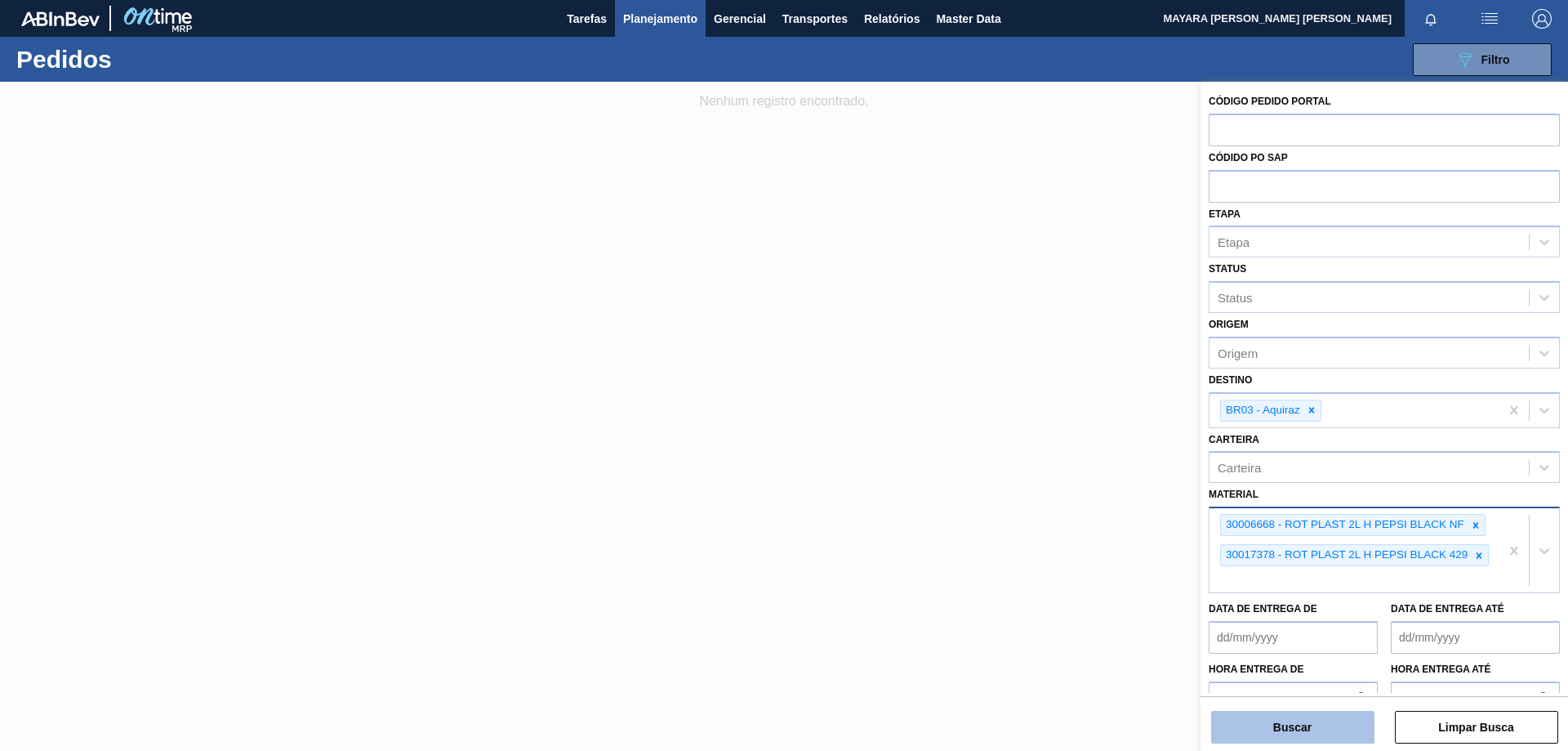
click at [1282, 724] on button "Buscar" at bounding box center [1292, 727] width 163 height 32
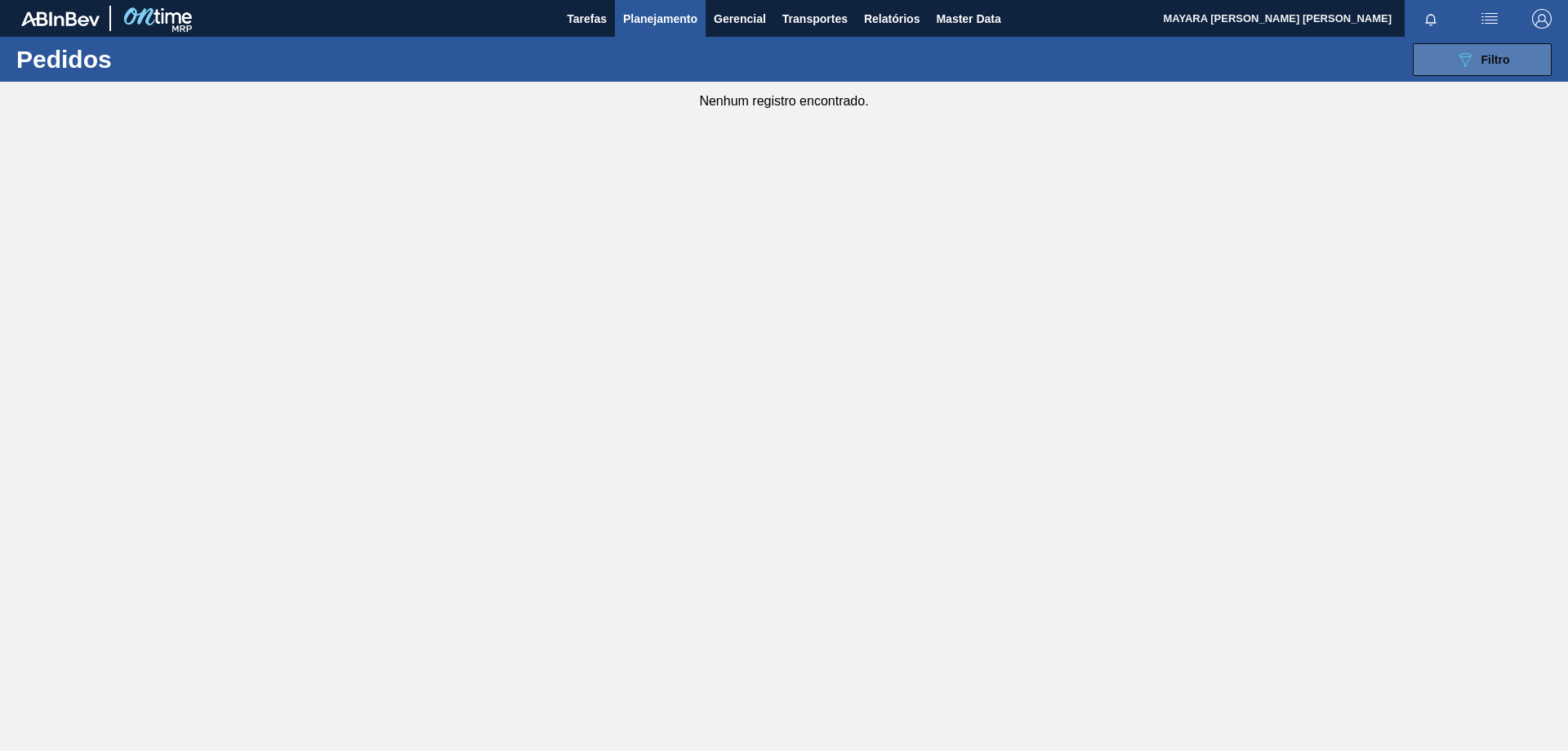
click at [1441, 55] on button "089F7B8B-B2A5-4AFE-B5C0-19BA573D28AC Filtro" at bounding box center [1482, 60] width 139 height 32
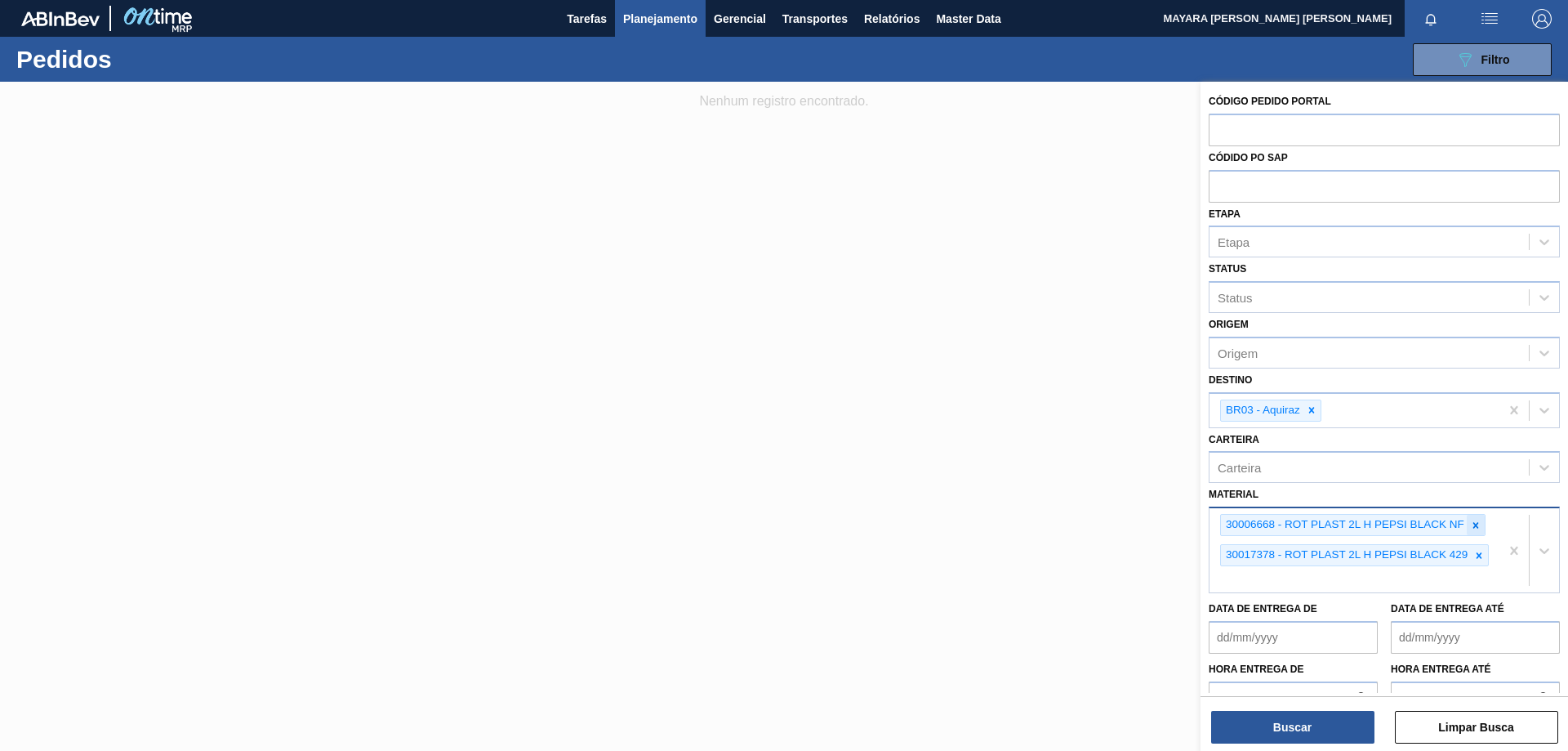
click at [1478, 528] on icon at bounding box center [1475, 525] width 11 height 11
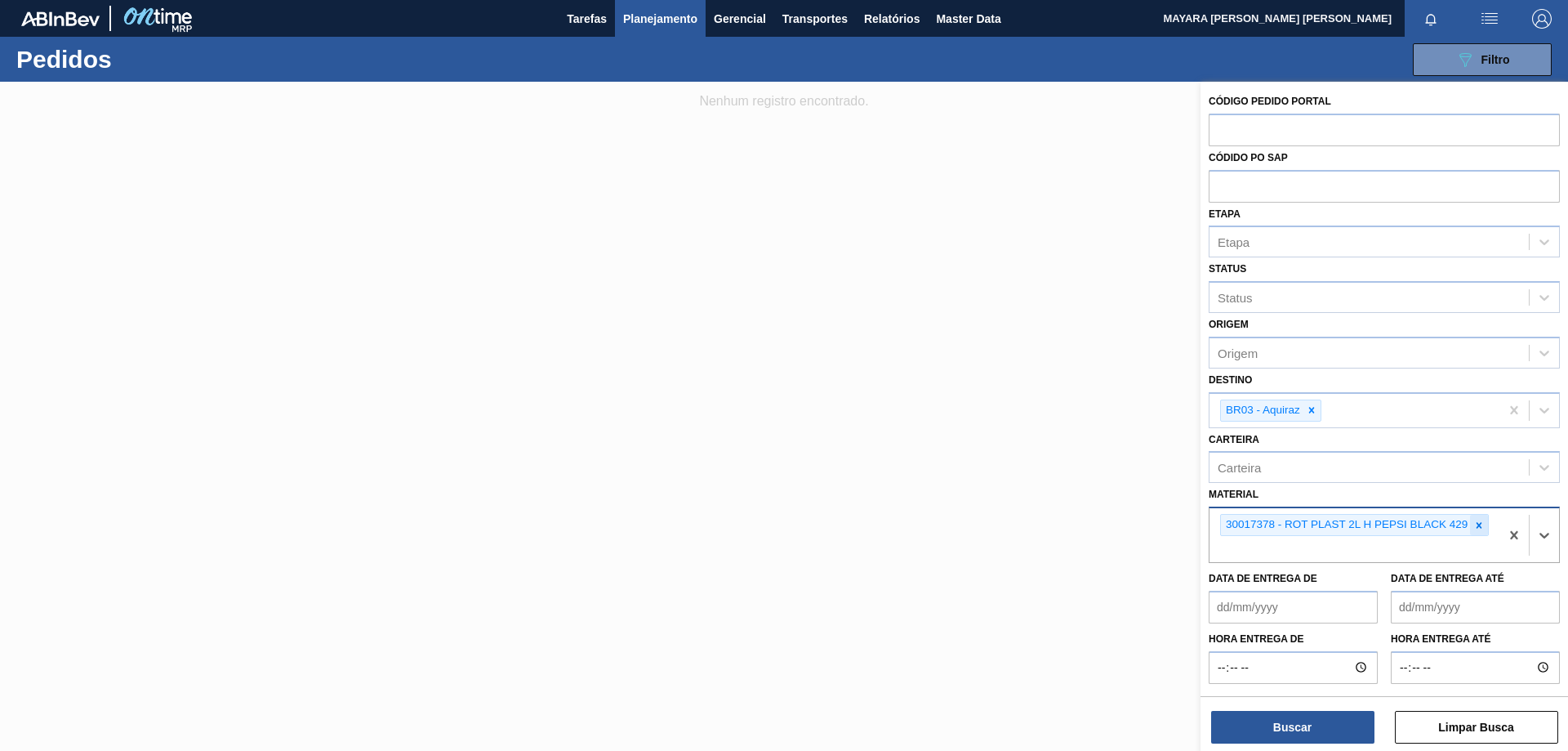
click at [1482, 527] on icon at bounding box center [1478, 525] width 11 height 11
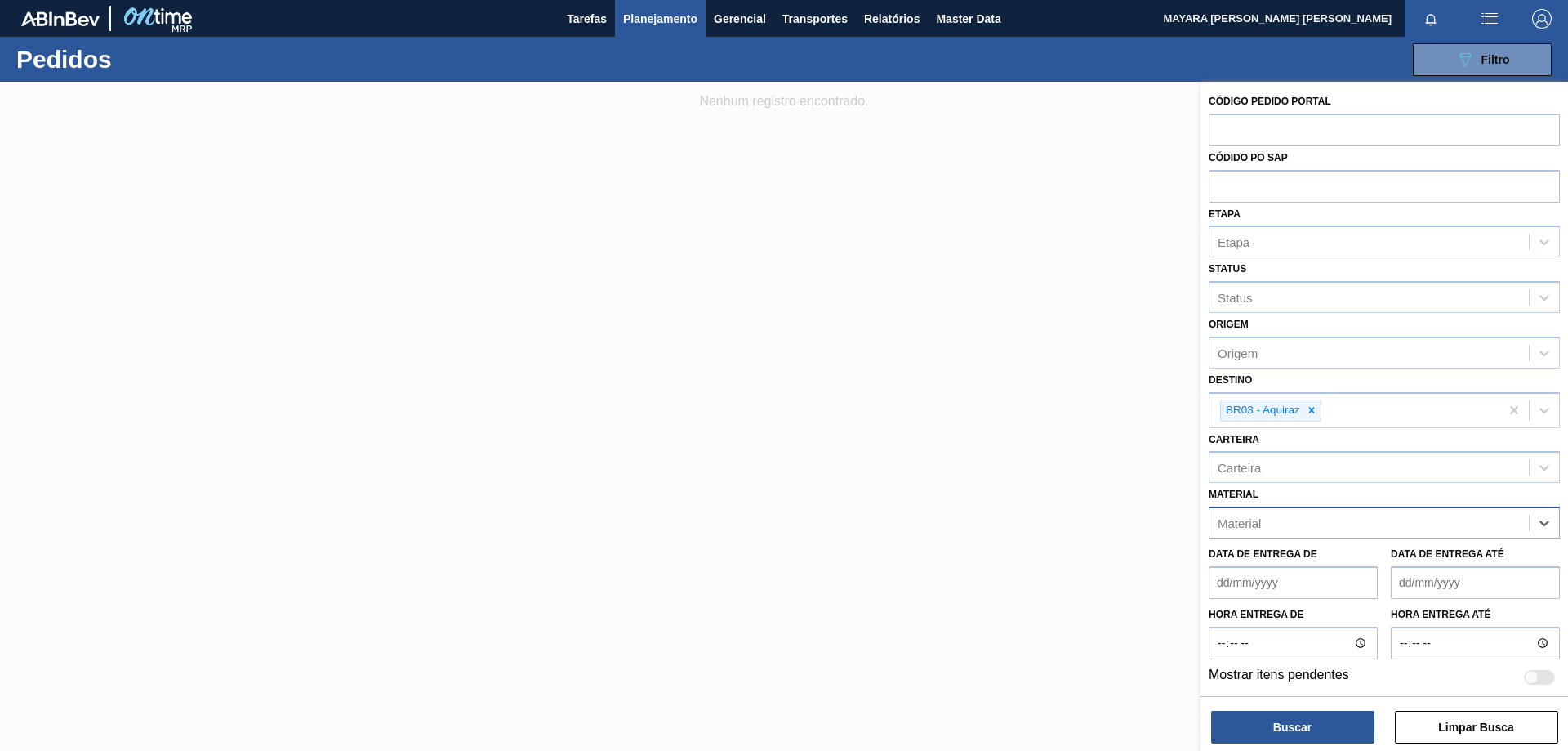
paste input "30006232"
type input "30006232"
paste input "30006232"
type input "30006232"
click at [1326, 568] on div "30006232 - PREFORMA 29,5 CRISTAL 40% RECICLADA" at bounding box center [1384, 562] width 351 height 30
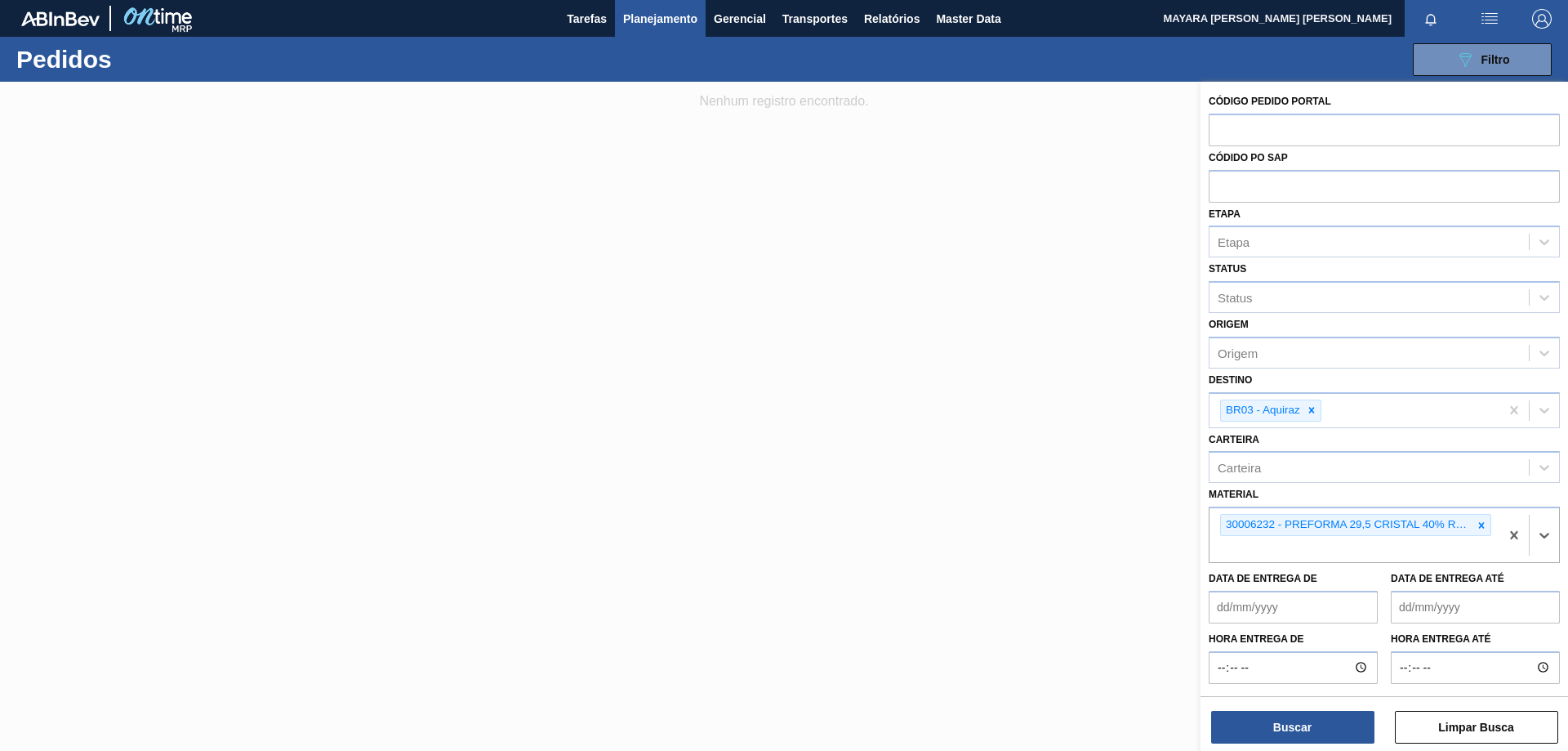
paste input "30008786"
type input "30008786"
click at [1253, 587] on div "30008786 - PREFORMA 29,5 CRISTAL" at bounding box center [1384, 587] width 351 height 30
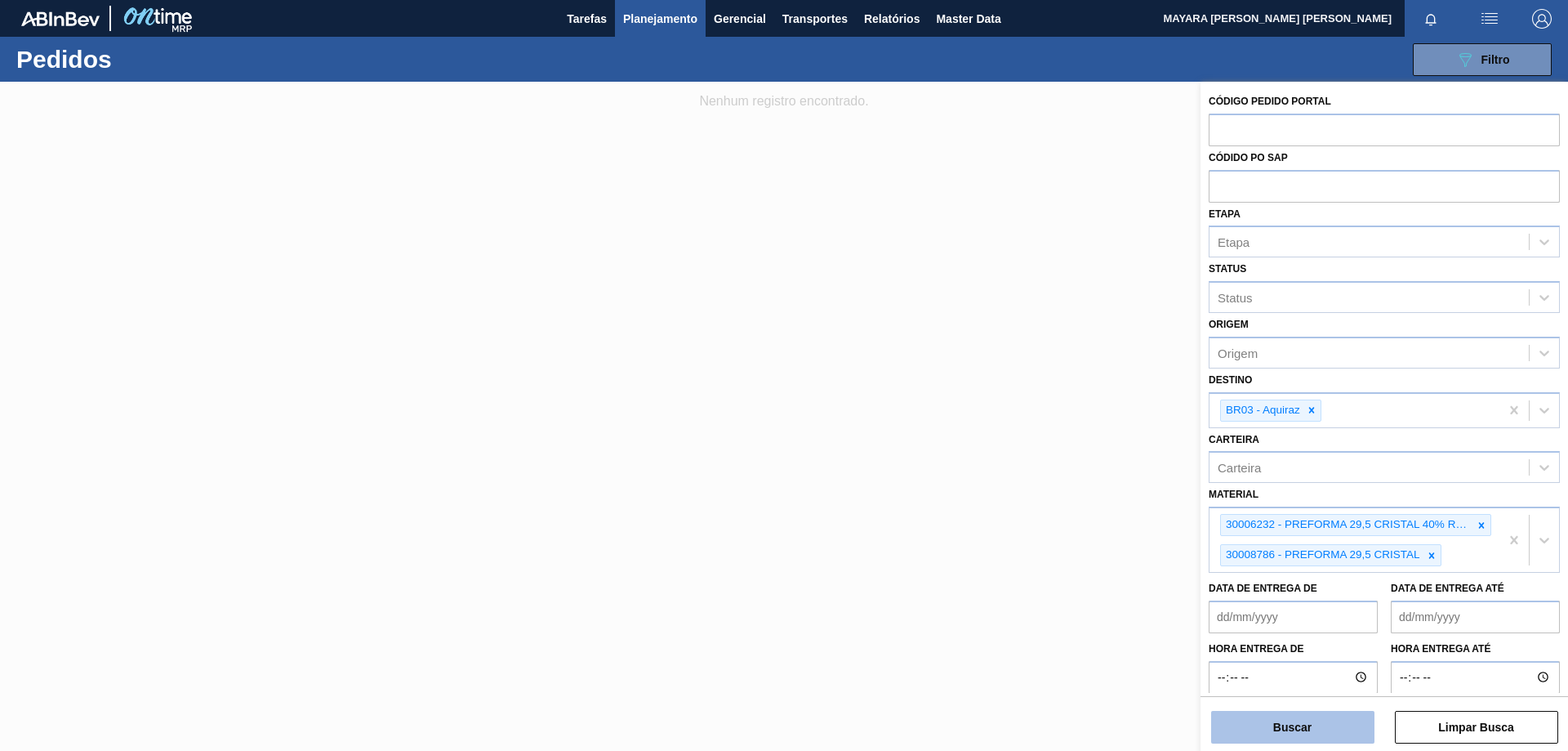
click at [1255, 724] on button "Buscar" at bounding box center [1292, 727] width 163 height 32
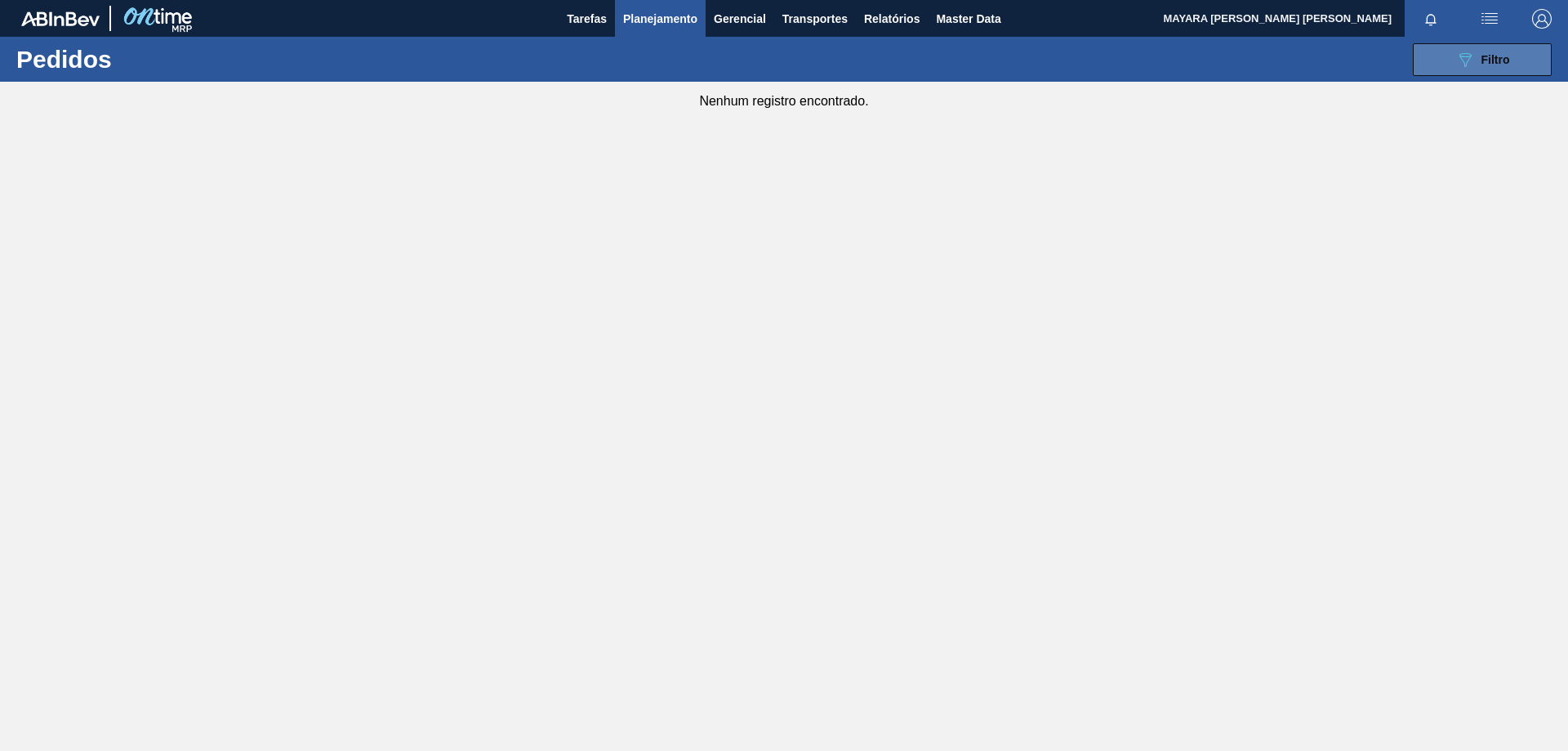
click at [1495, 62] on span "Filtro" at bounding box center [1495, 59] width 28 height 13
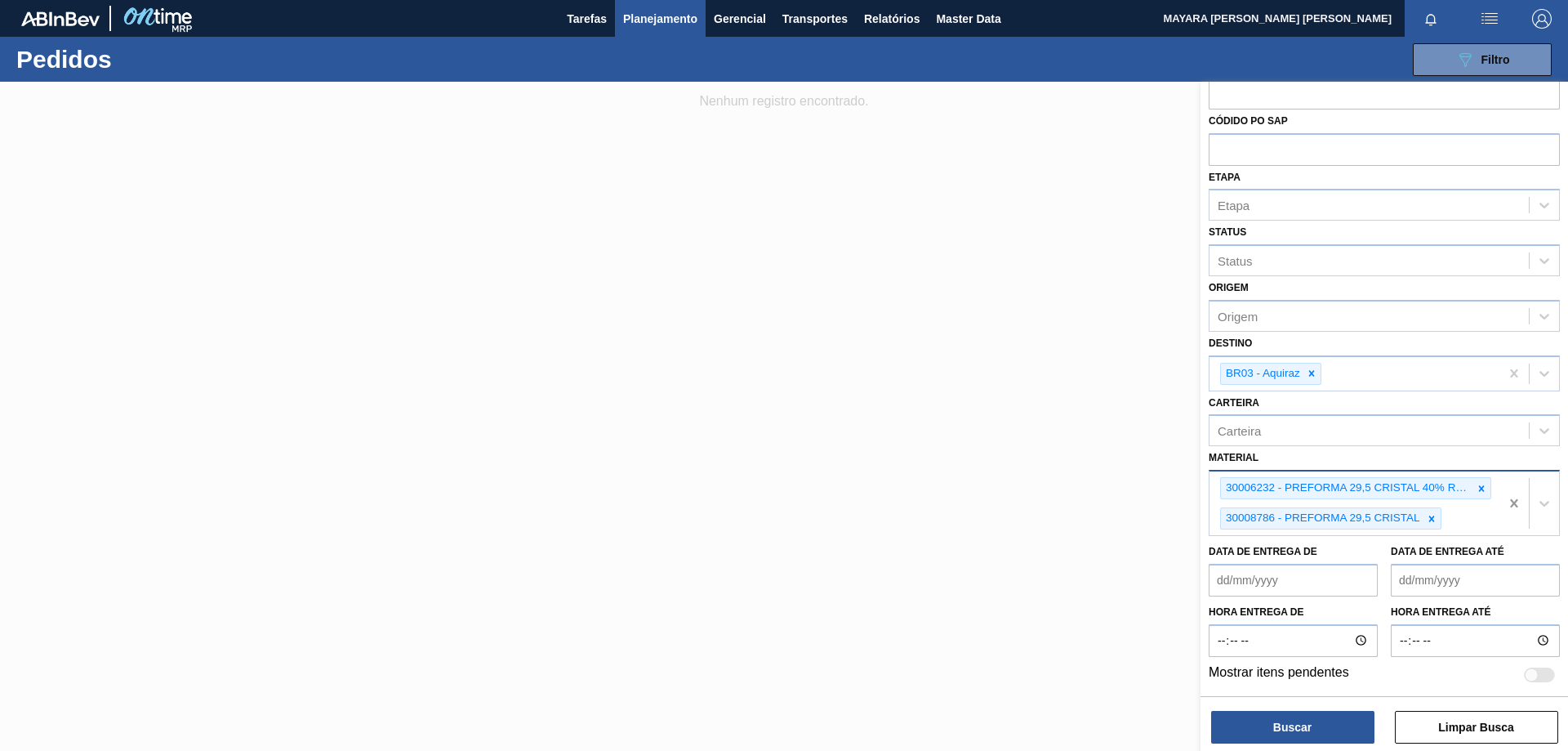
scroll to position [3, 0]
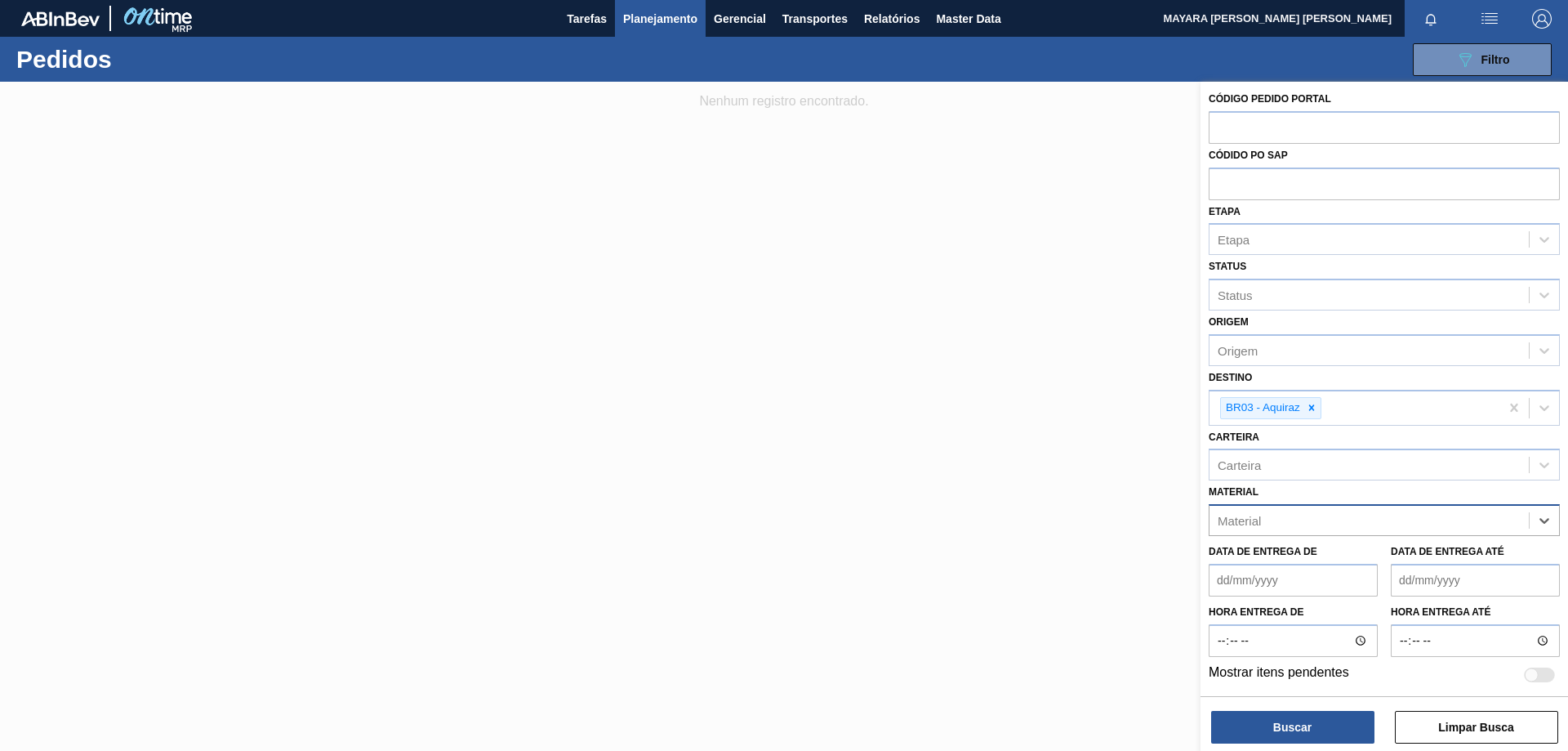
paste input "30002771"
type input "30002771"
click at [1403, 556] on div "30002771 - PREFORMA 48G CRISTAL 40% RECICLADA" at bounding box center [1384, 560] width 351 height 30
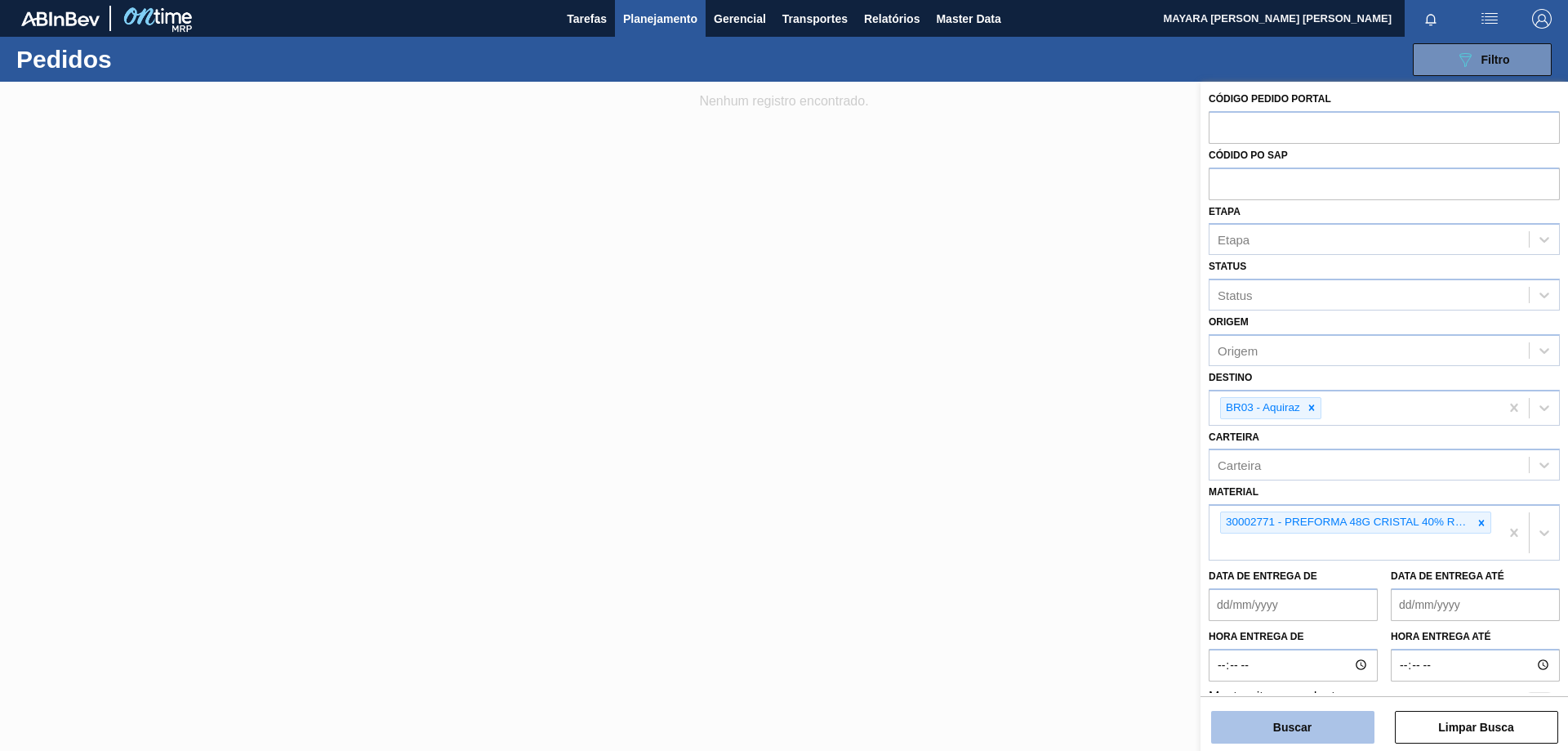
click at [1317, 723] on button "Buscar" at bounding box center [1292, 727] width 163 height 32
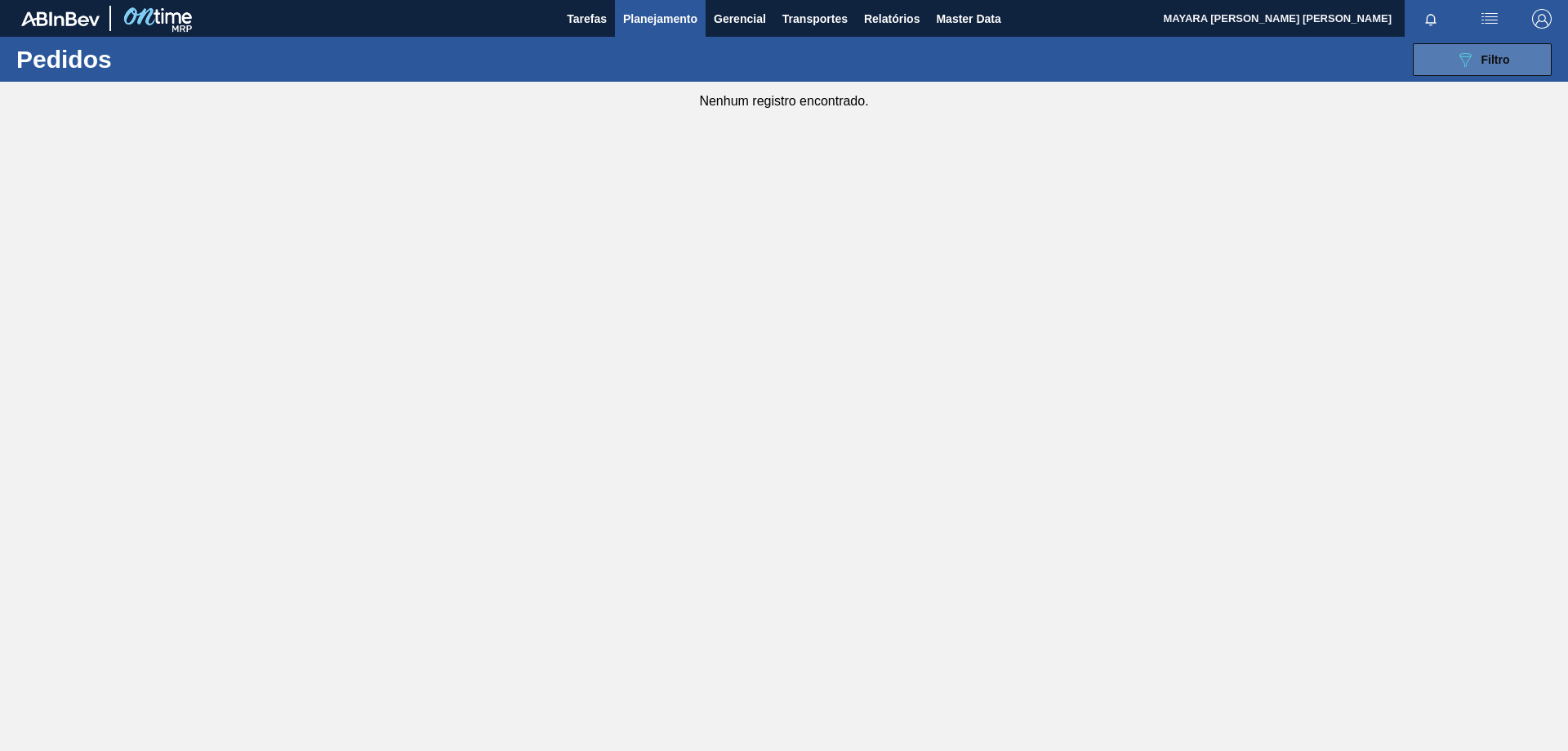
click at [1488, 55] on span "Filtro" at bounding box center [1495, 59] width 28 height 13
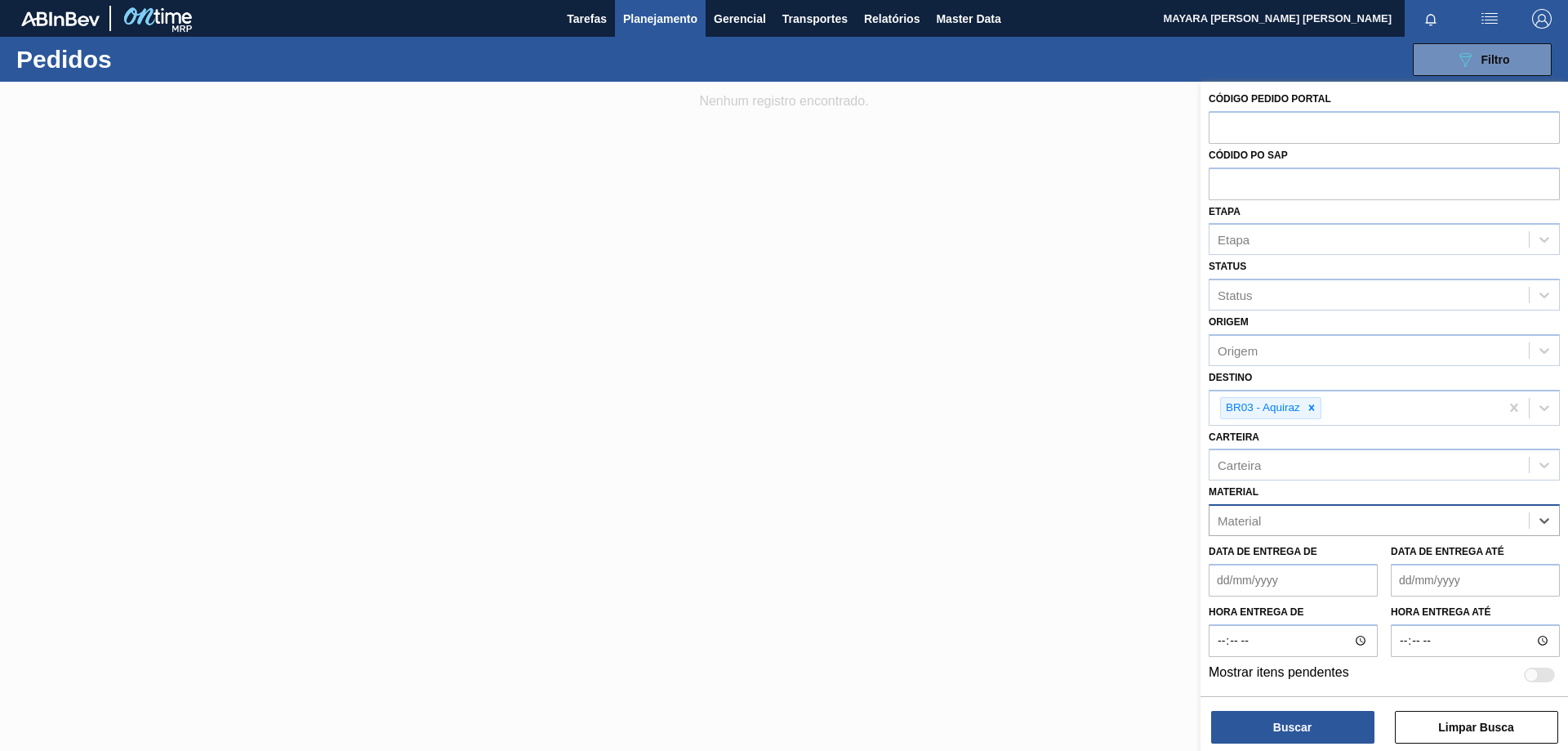
paste input "20008959"
type input "20008959"
click at [1479, 562] on div "20008959 - ROT FRONT BUDWEISER 600 NIV 024 CX27MIL" at bounding box center [1384, 560] width 351 height 30
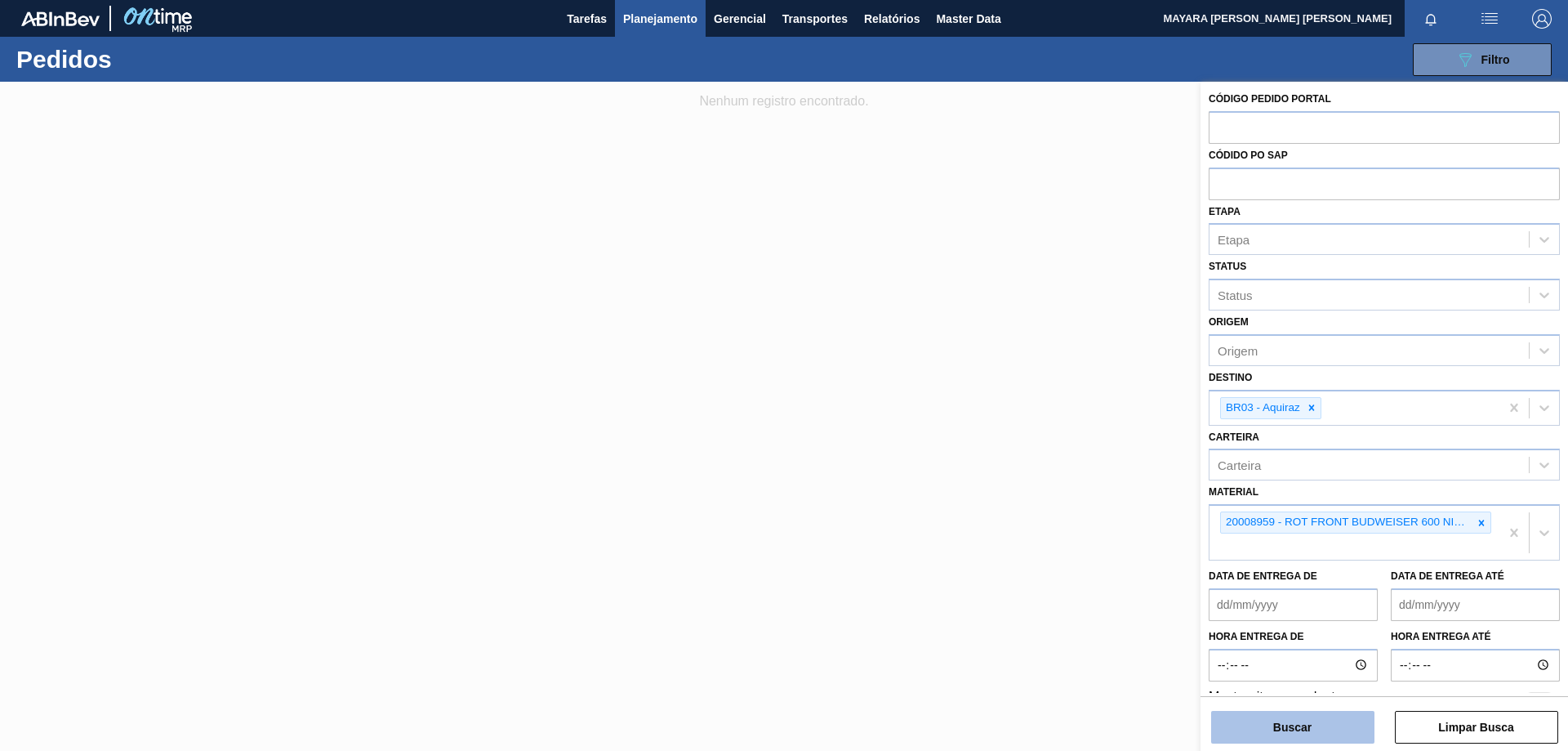
click at [1302, 727] on button "Buscar" at bounding box center [1292, 727] width 163 height 32
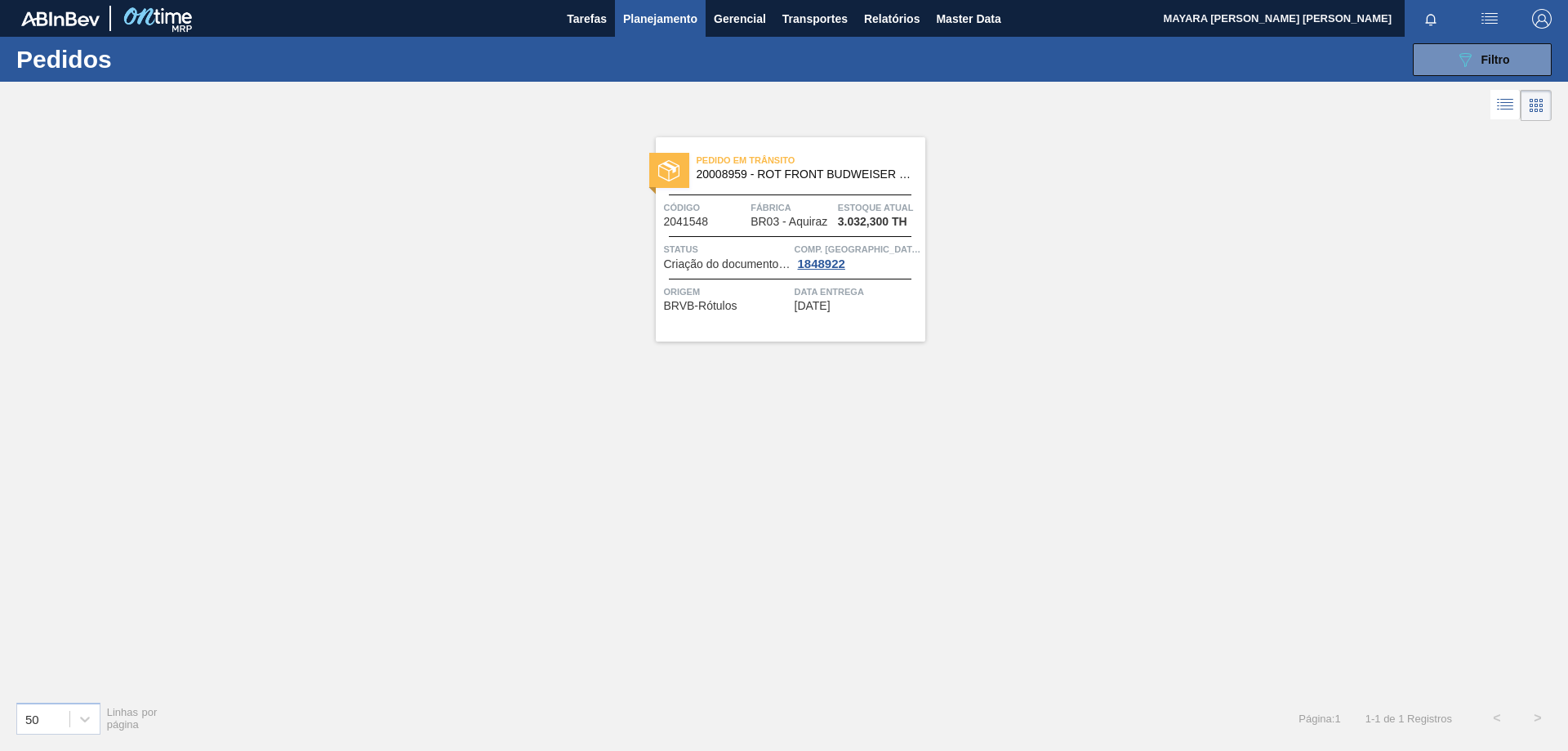
click at [694, 285] on span "Origem" at bounding box center [727, 291] width 126 height 16
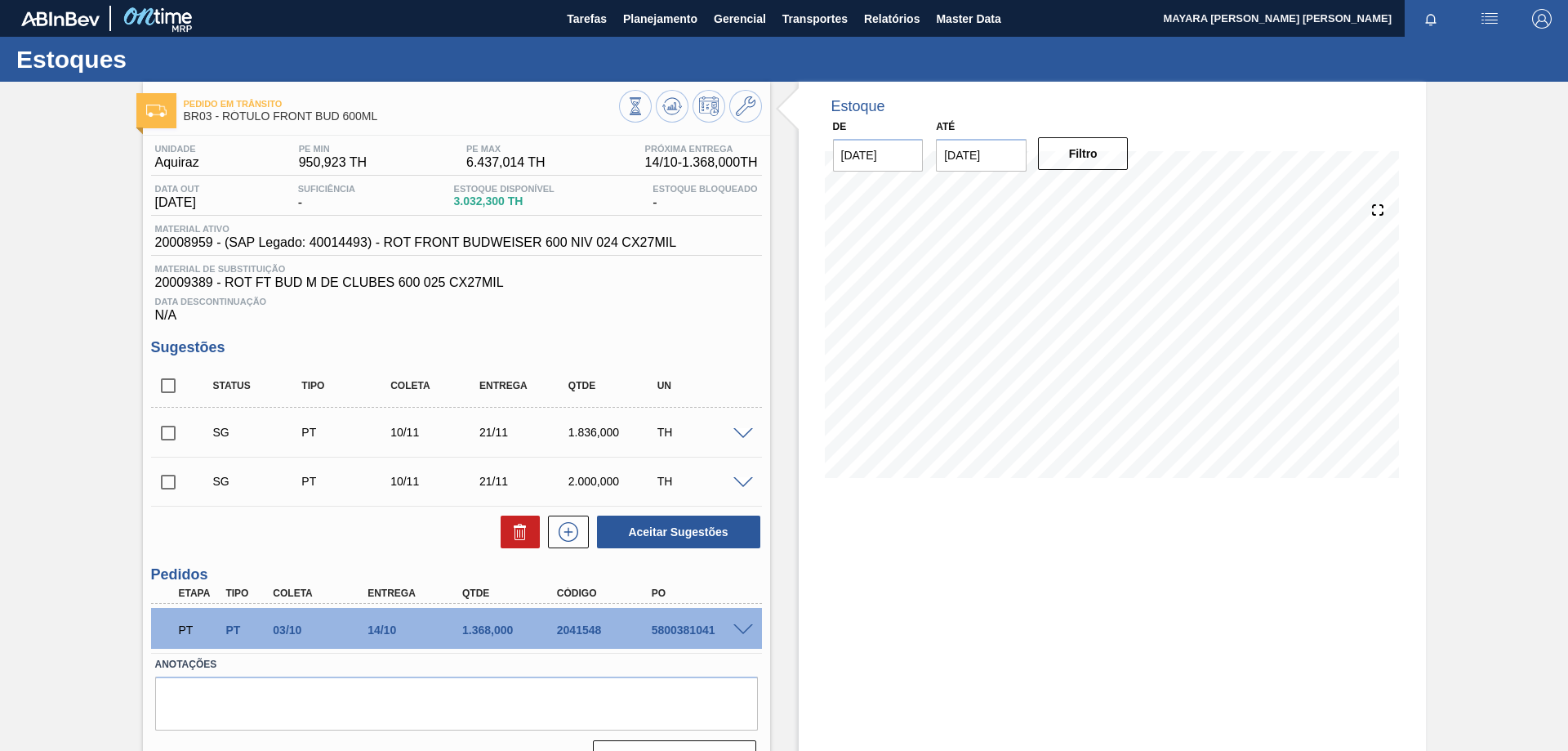
click at [682, 626] on div "5800381041" at bounding box center [700, 629] width 106 height 13
copy div "5800381041"
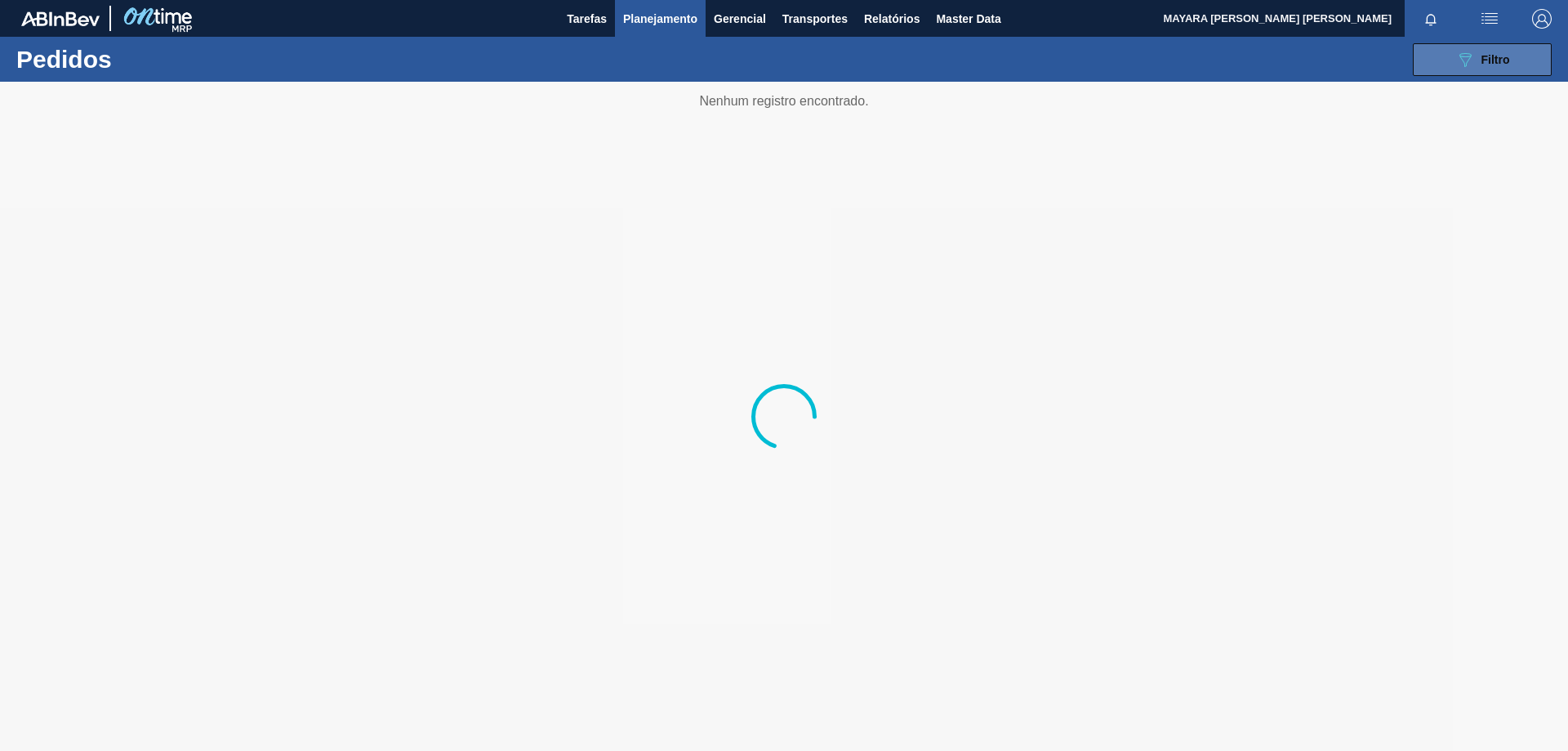
click at [1472, 67] on icon "089F7B8B-B2A5-4AFE-B5C0-19BA573D28AC" at bounding box center [1465, 59] width 20 height 20
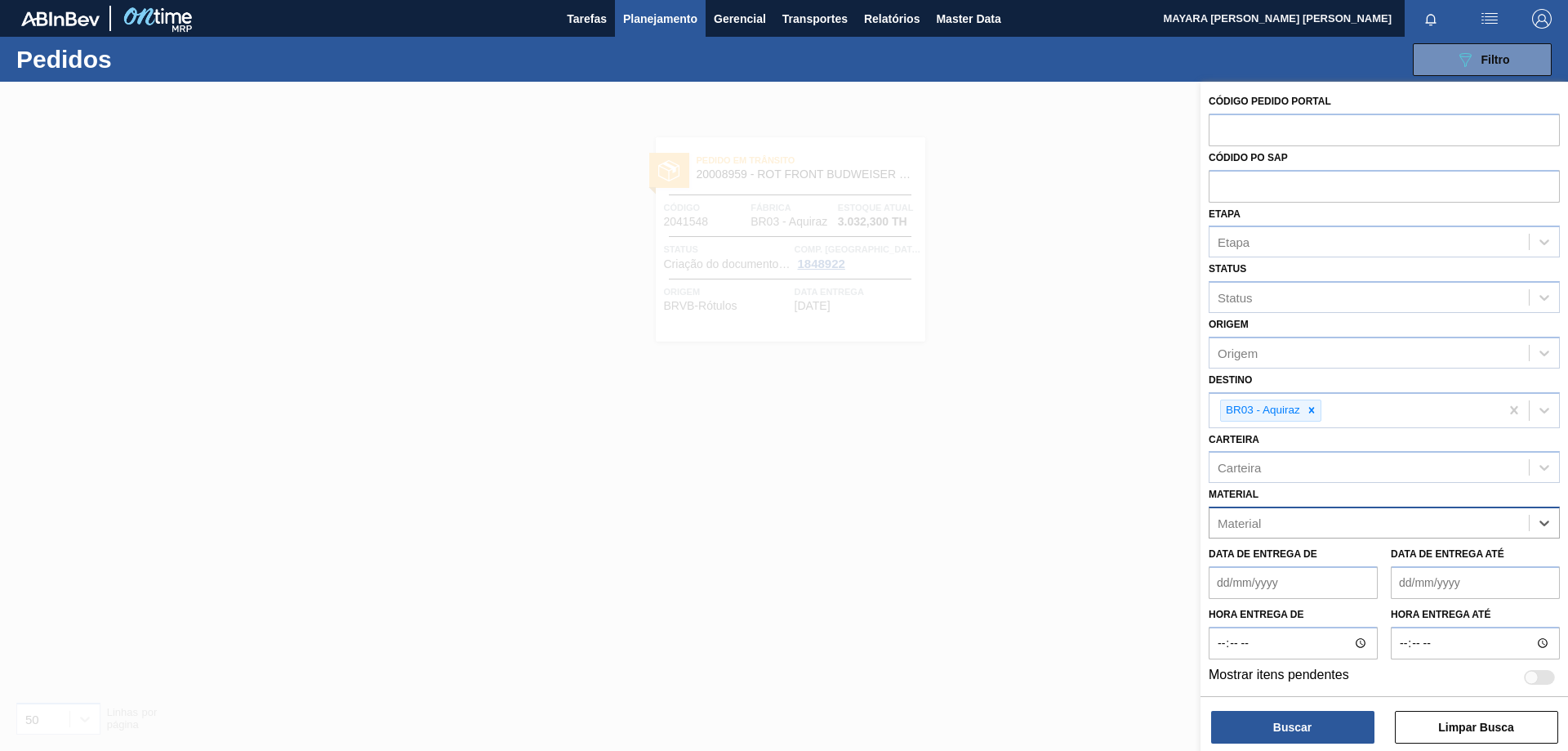
paste input "30002115"
type input "30002115"
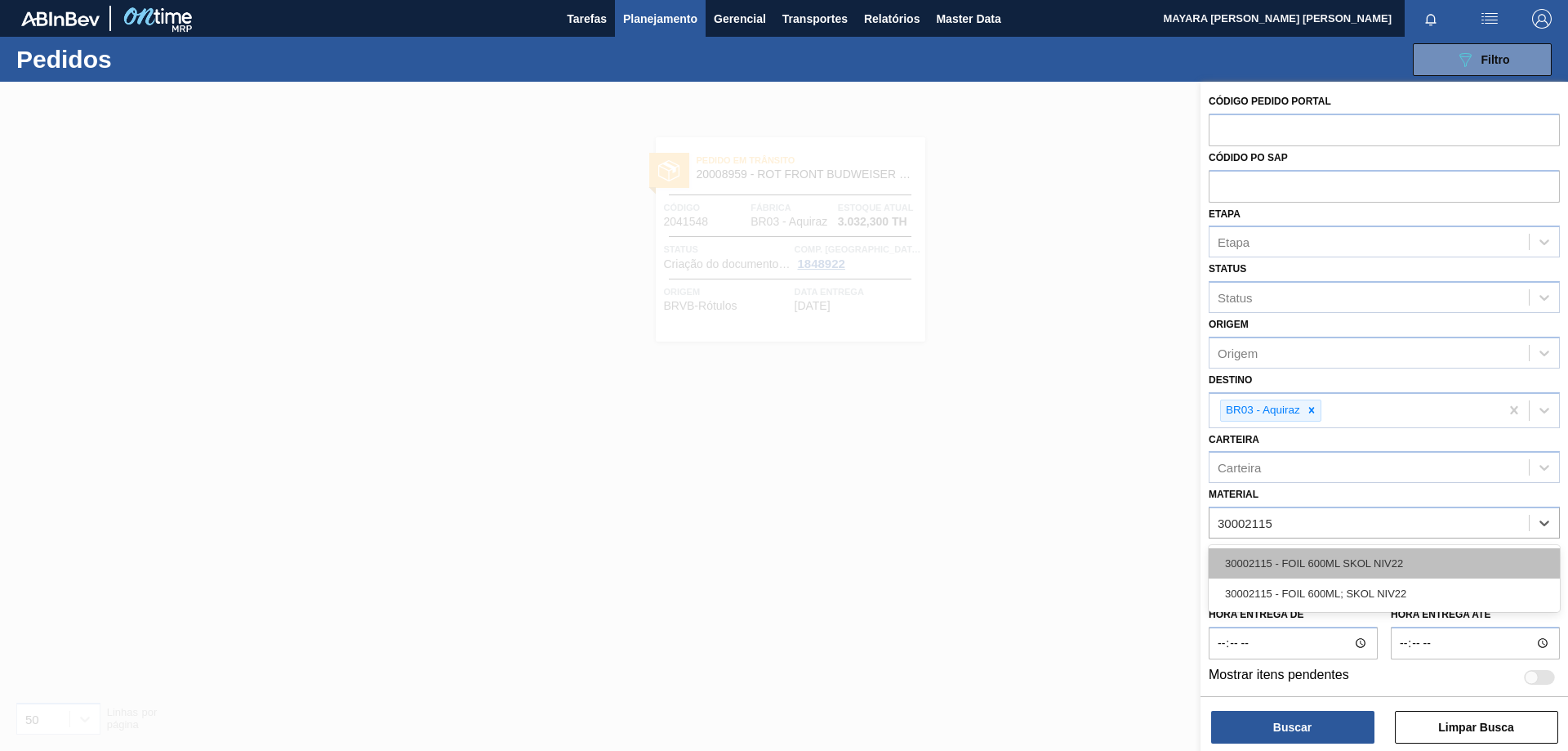
click at [1411, 559] on div "30002115 - FOIL 600ML SKOL NIV22" at bounding box center [1384, 562] width 351 height 30
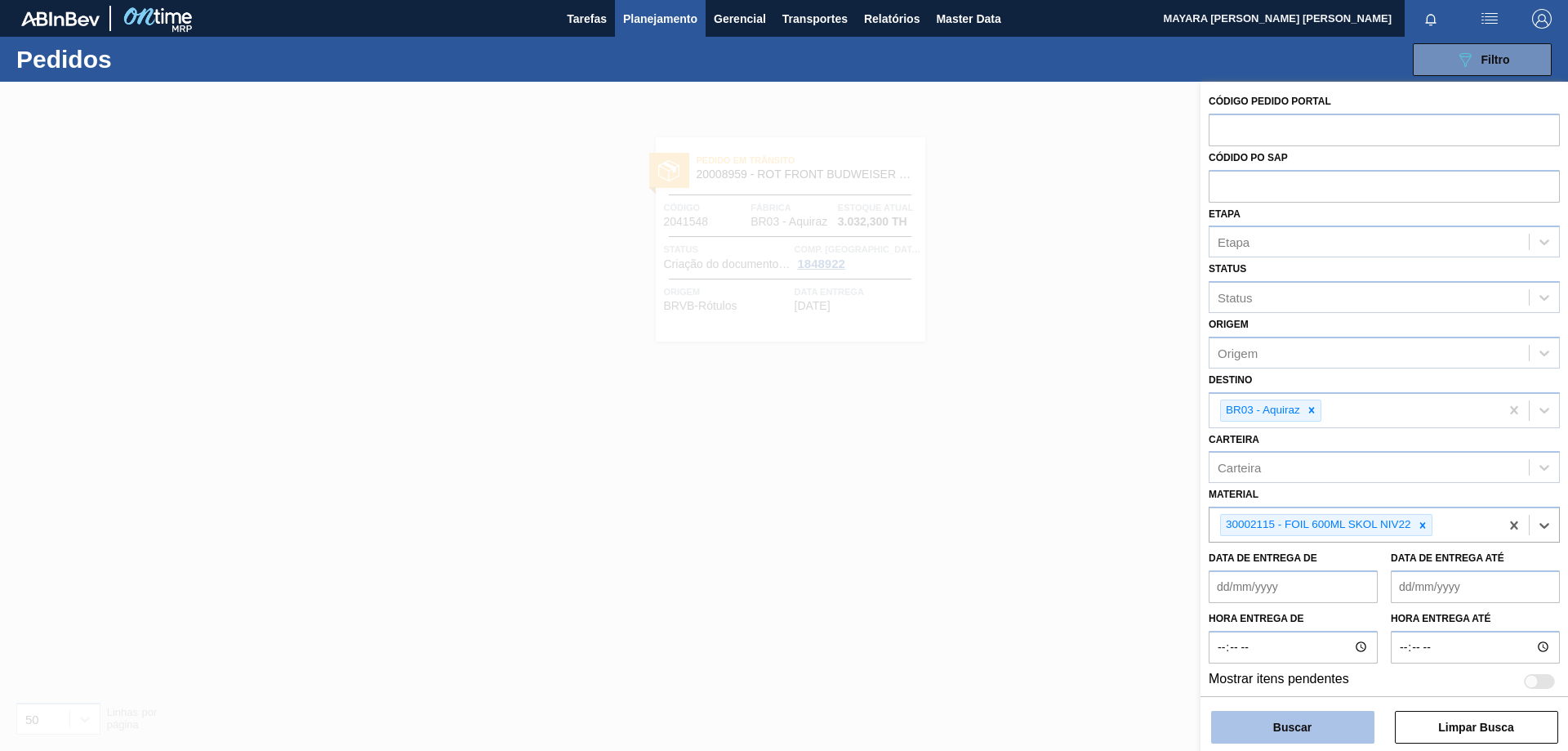
click at [1322, 728] on button "Buscar" at bounding box center [1292, 727] width 163 height 32
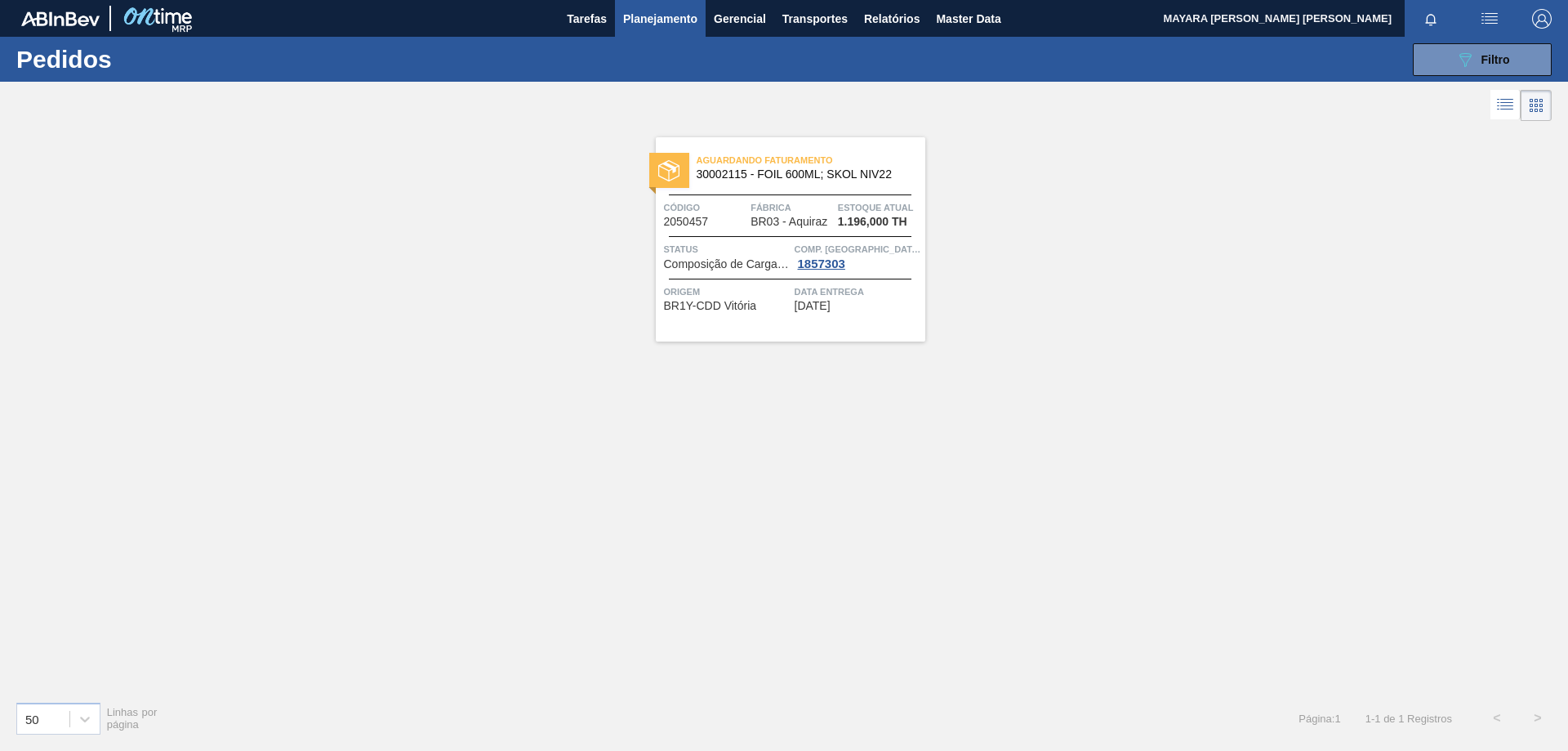
click at [704, 288] on span "Origem" at bounding box center [727, 291] width 126 height 16
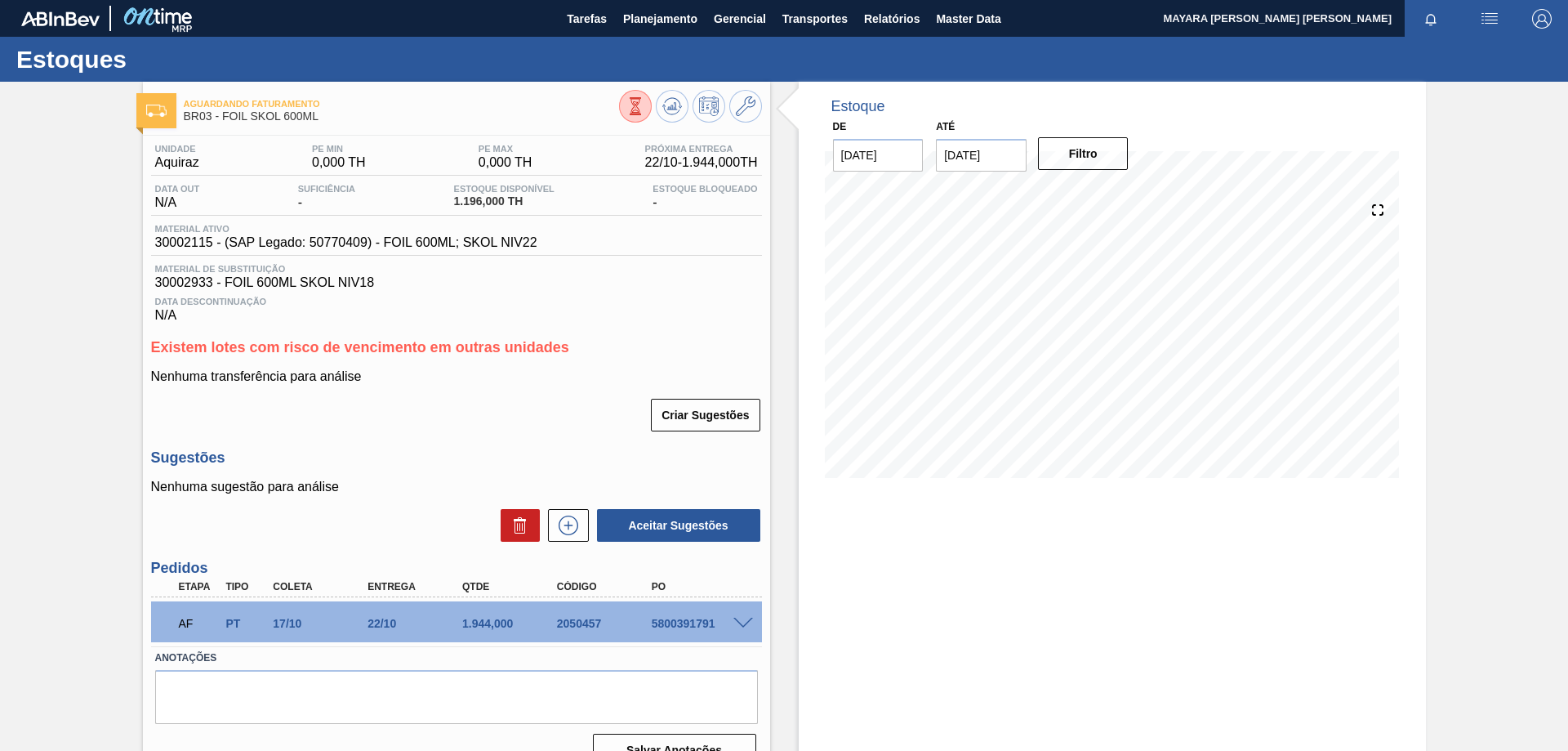
click at [688, 620] on div "5800391791" at bounding box center [700, 623] width 106 height 13
